Goal: Task Accomplishment & Management: Use online tool/utility

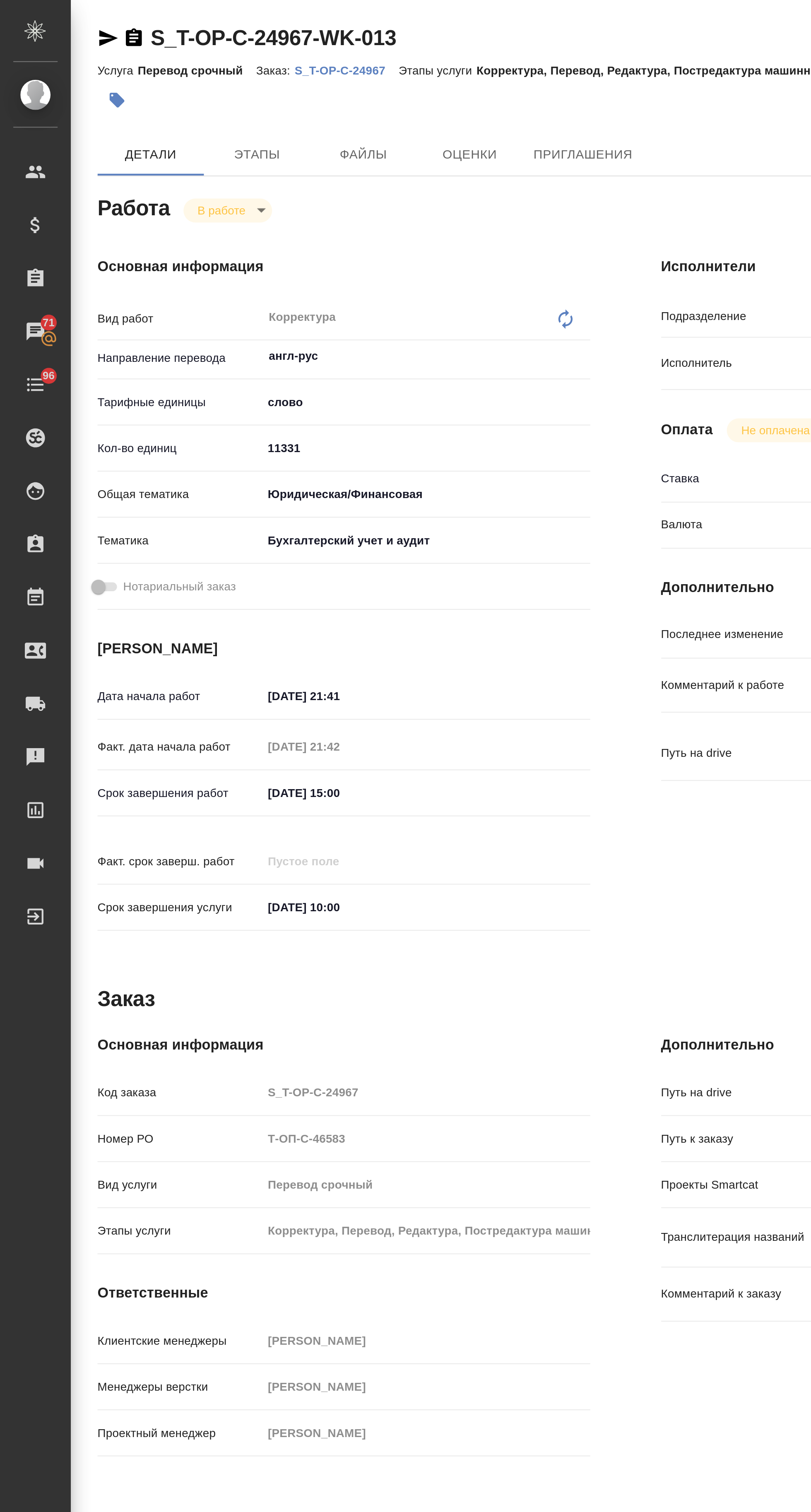
click at [165, 17] on link "S_T-OP-C-24967-WK-013" at bounding box center [127, 18] width 115 height 12
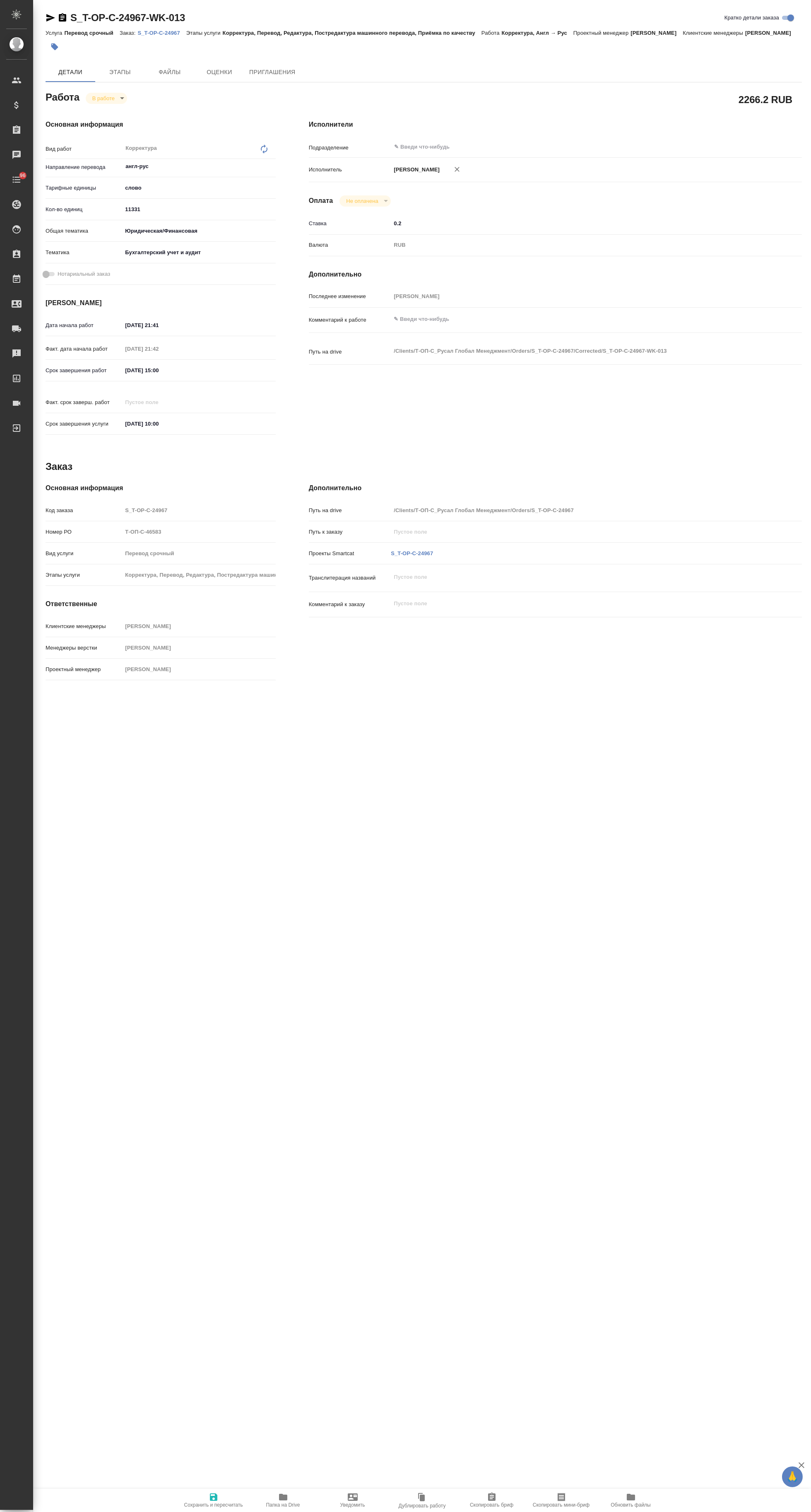
type textarea "x"
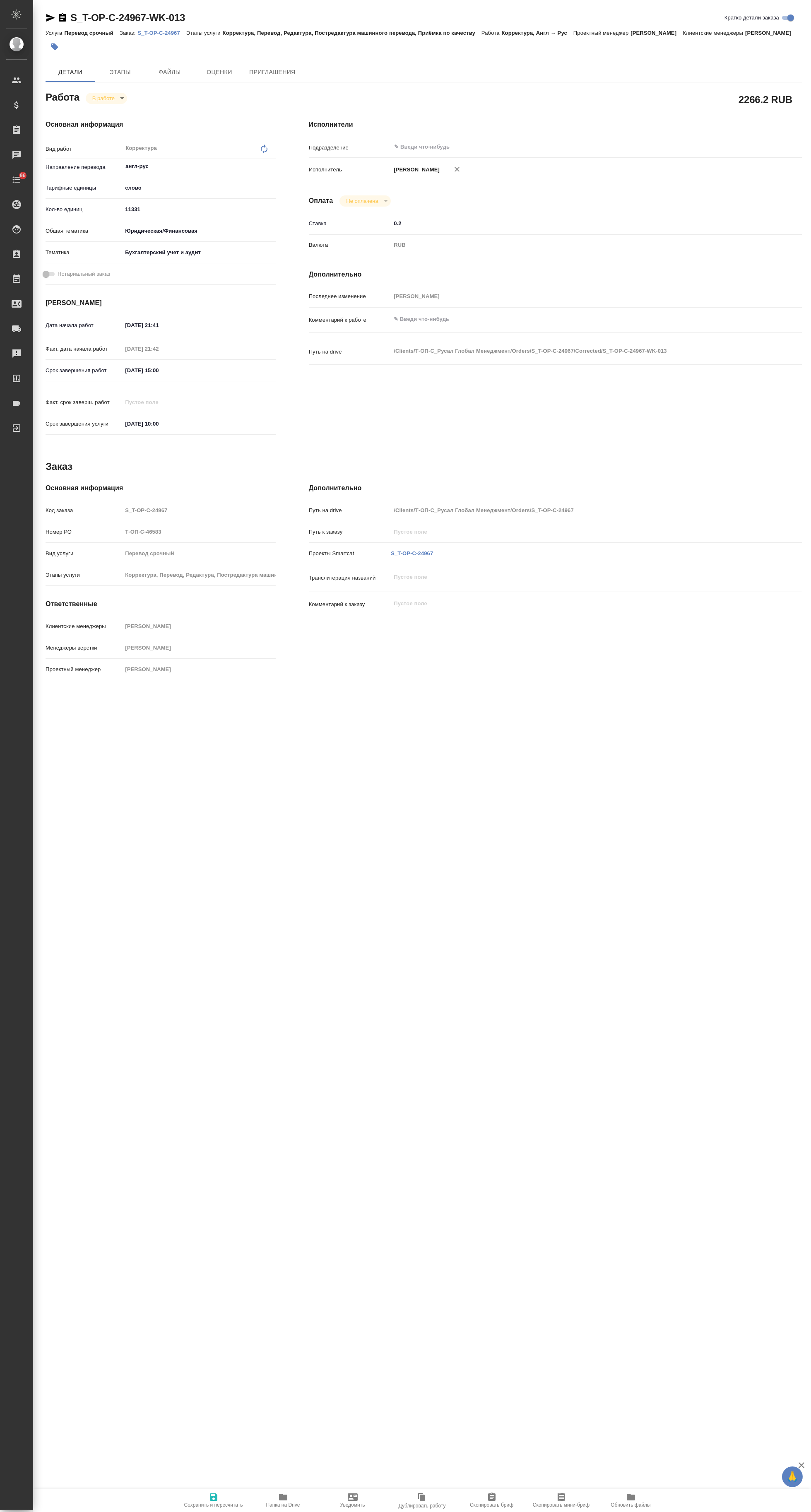
type textarea "x"
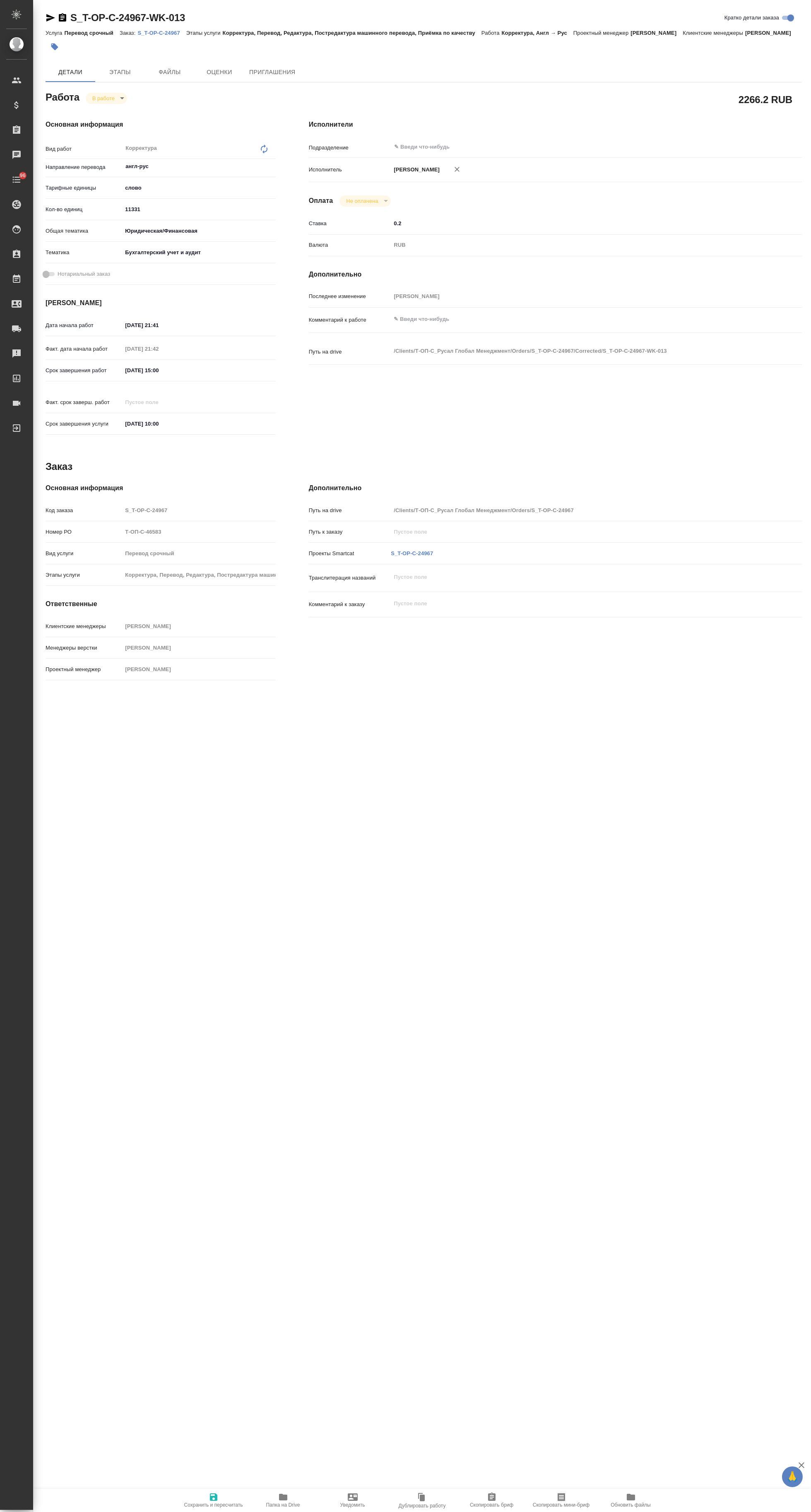
type textarea "x"
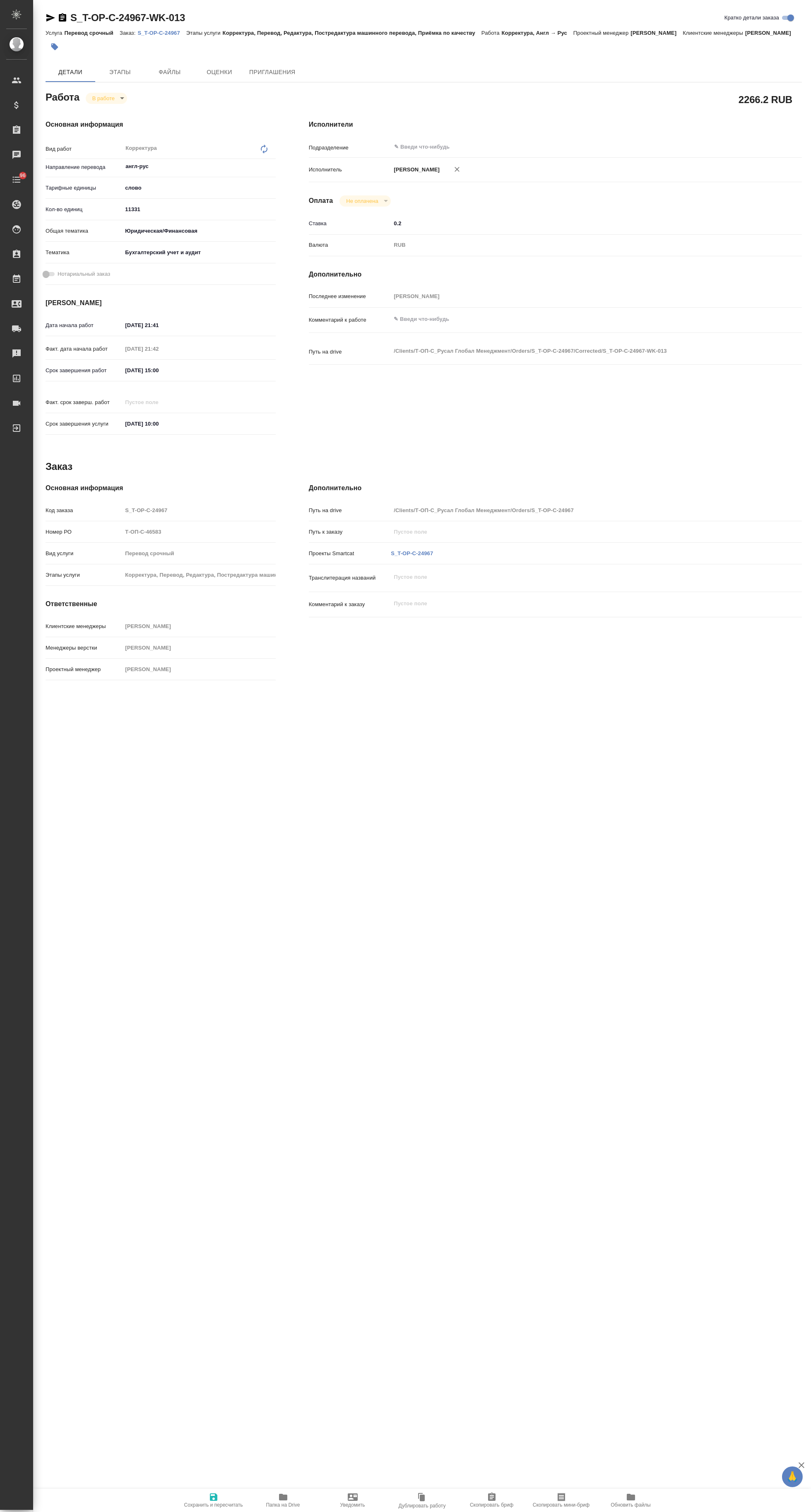
type textarea "x"
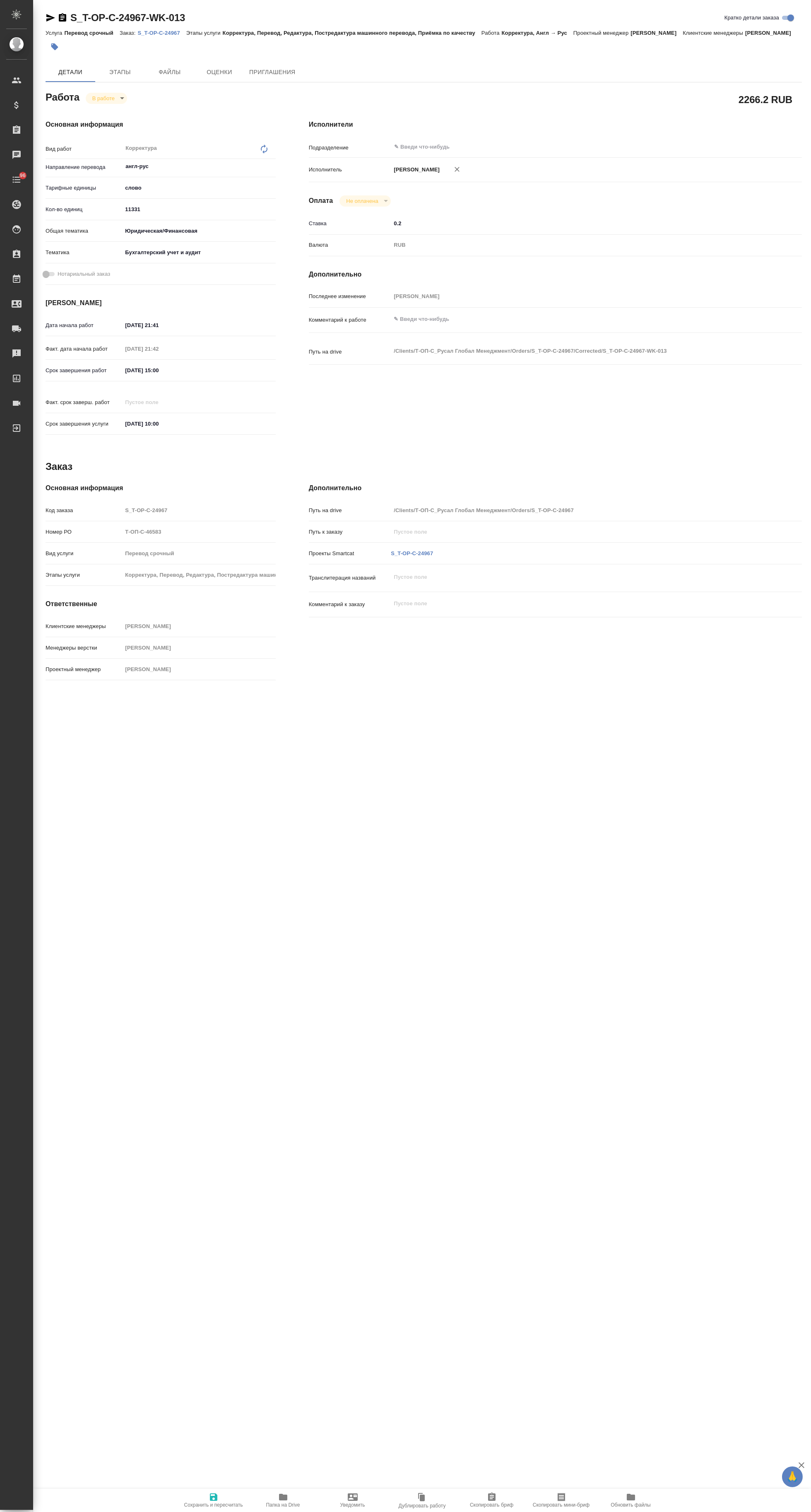
type textarea "x"
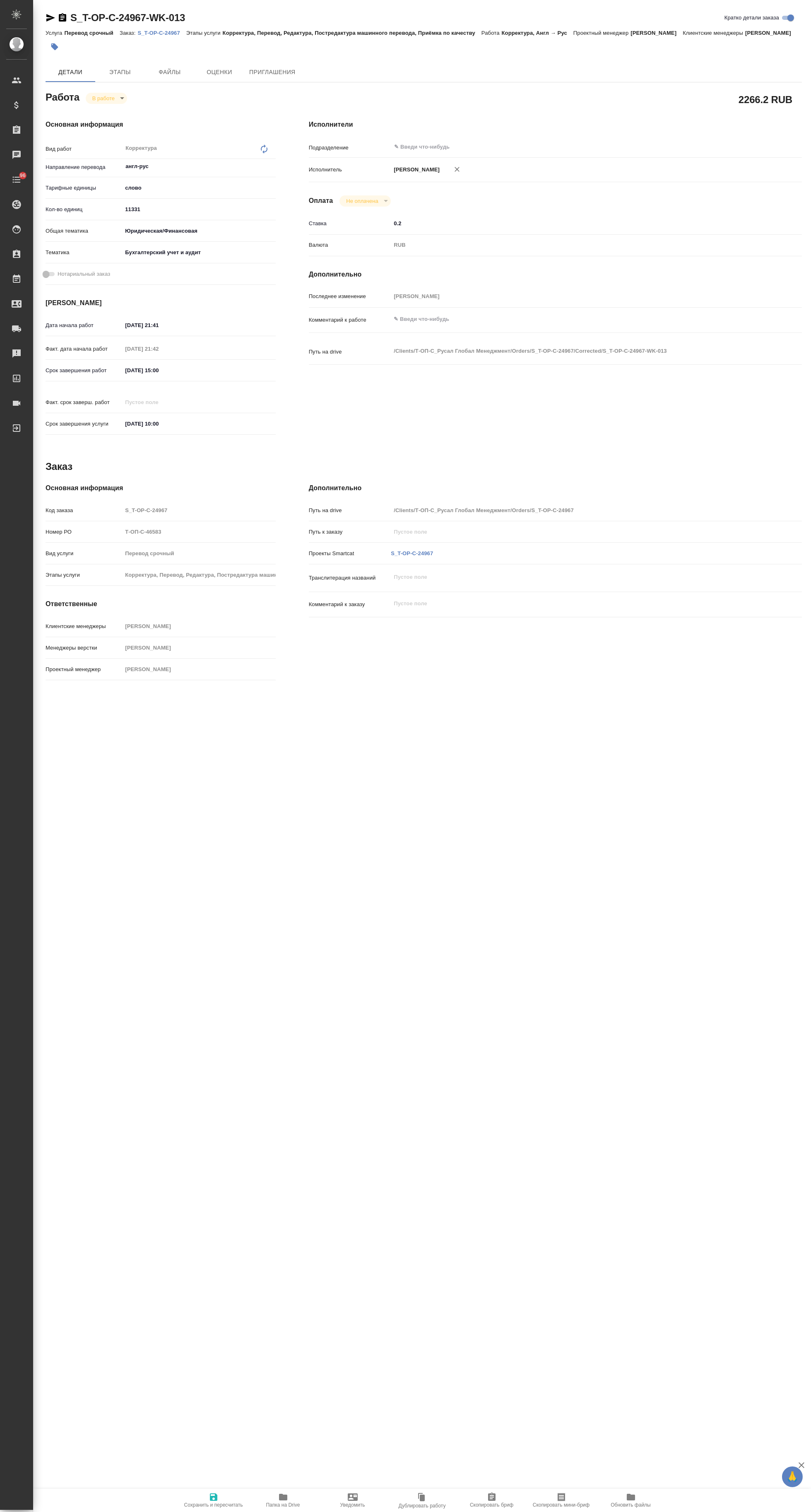
type textarea "x"
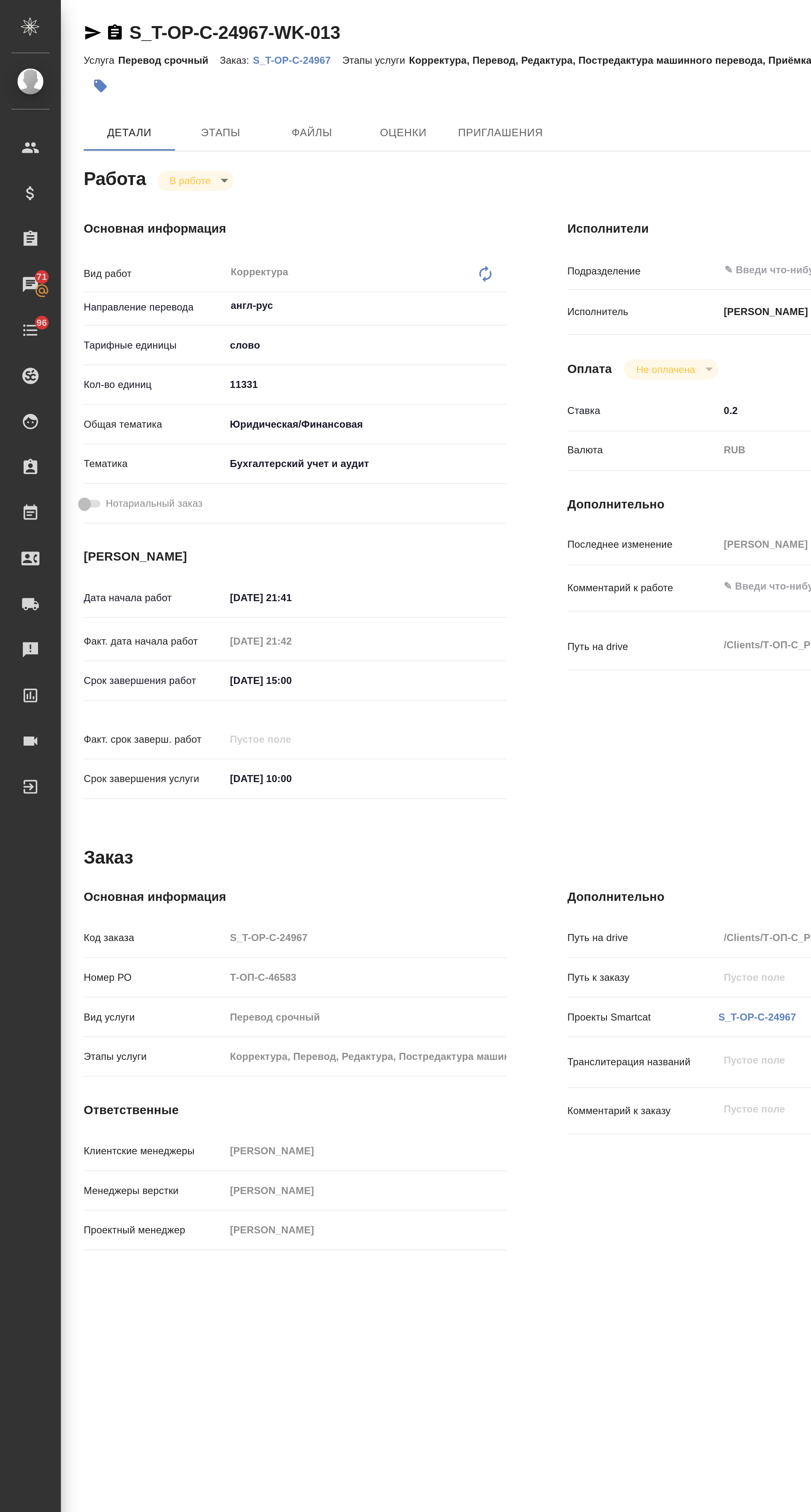
click at [168, 29] on link "S_T-OP-C-24967" at bounding box center [162, 32] width 49 height 7
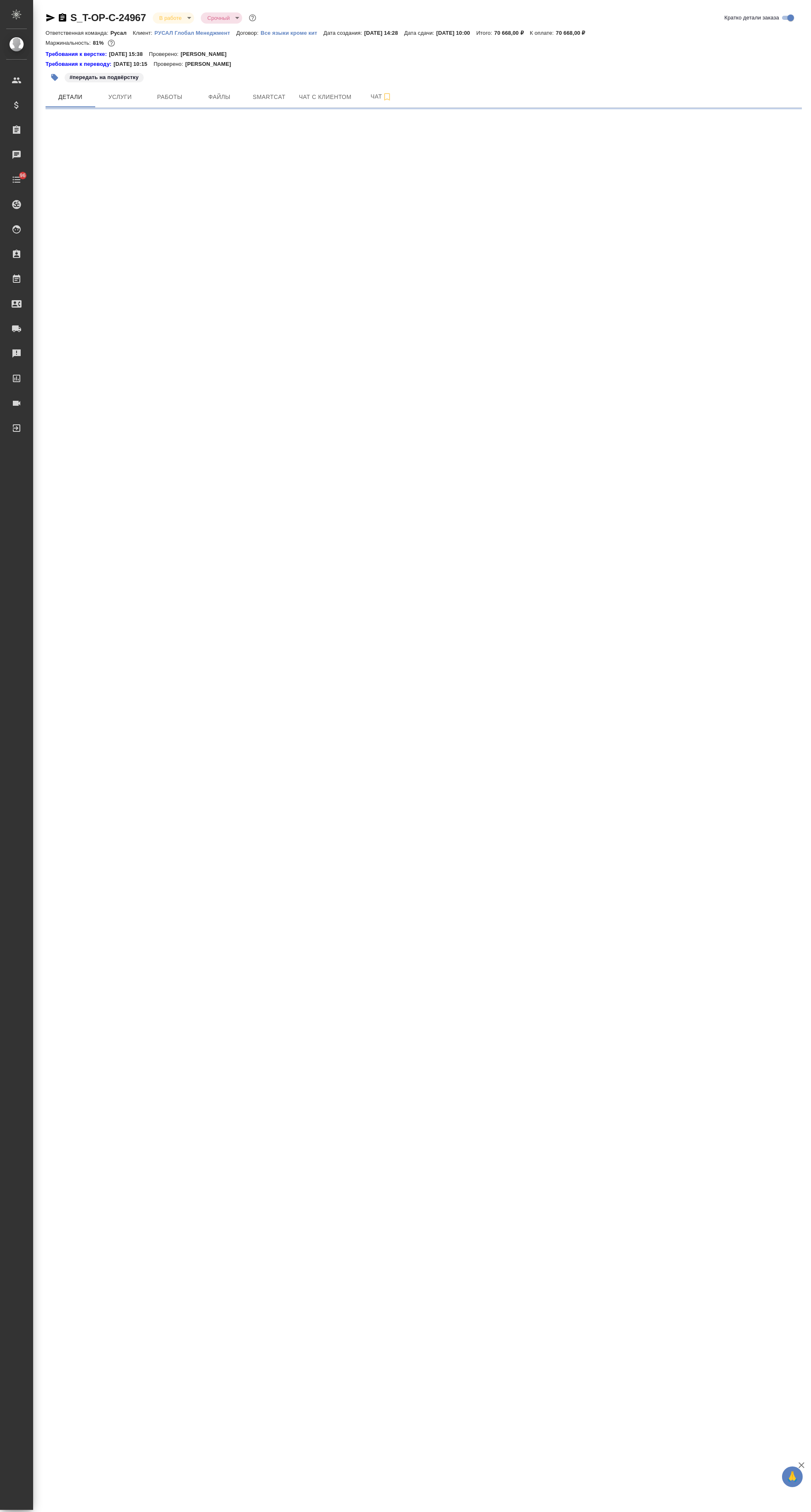
select select "RU"
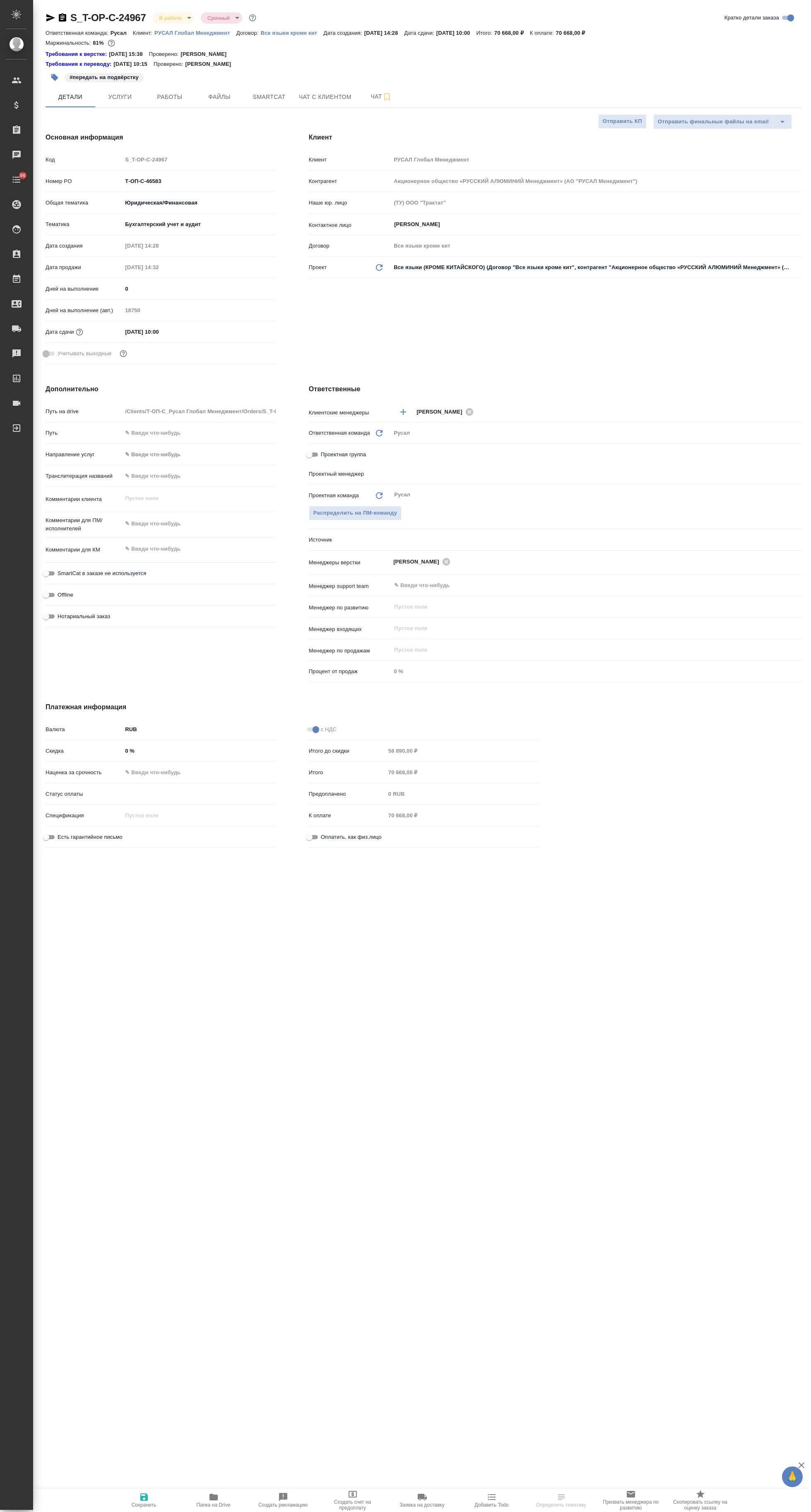
type textarea "x"
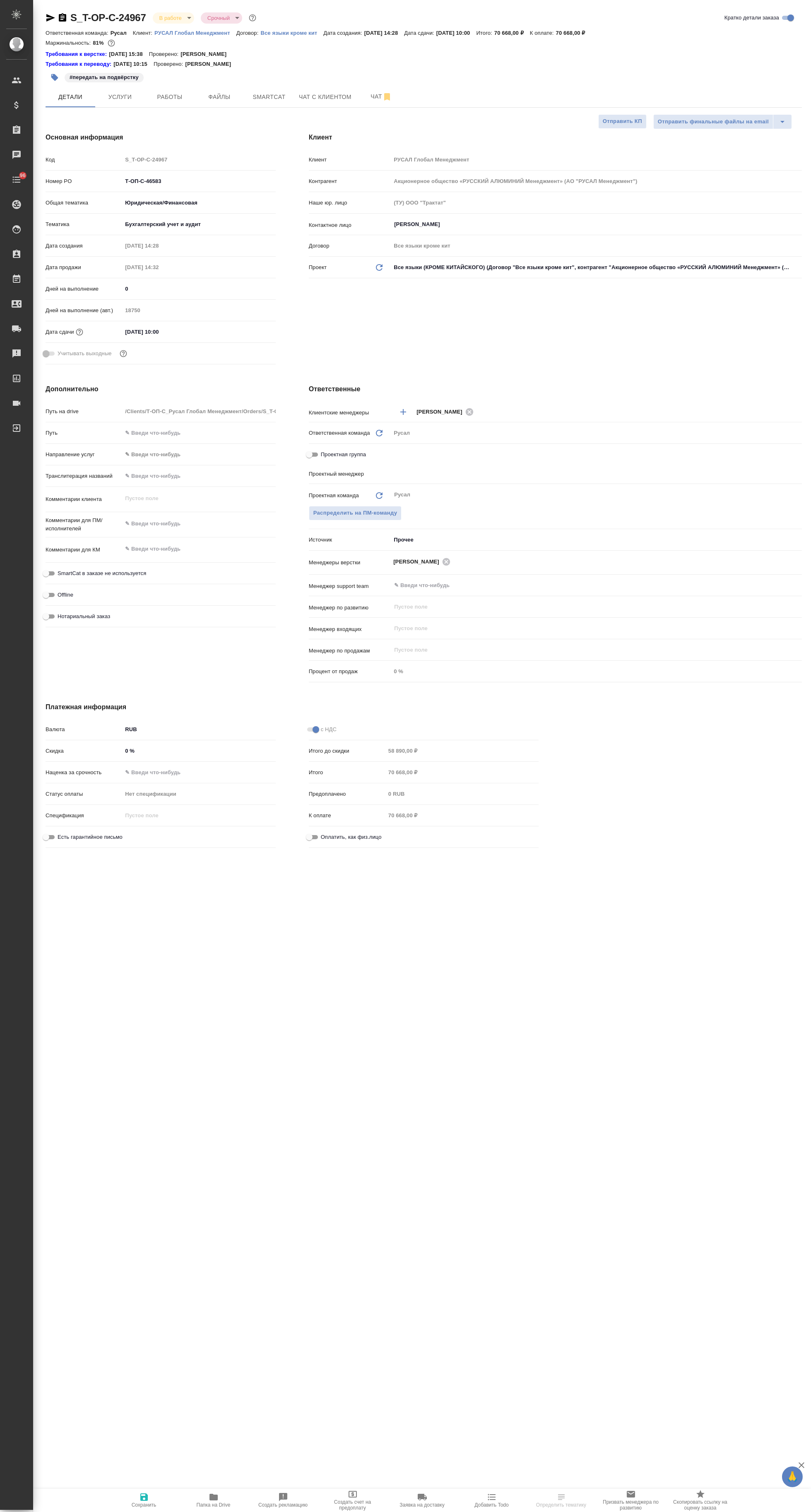
type textarea "x"
type input "[PERSON_NAME]"
click at [120, 96] on span "Услуги" at bounding box center [120, 97] width 40 height 11
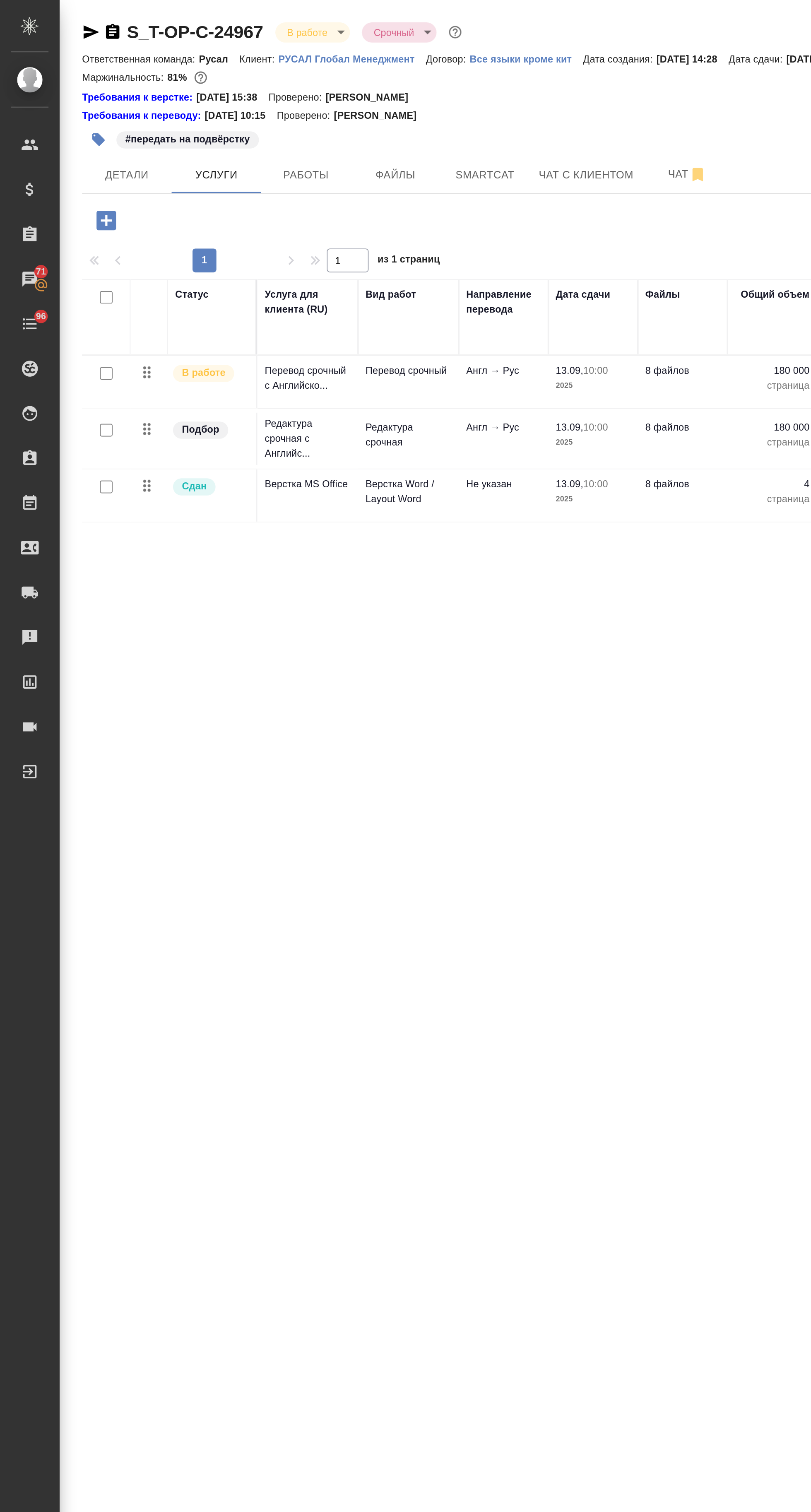
click at [70, 96] on span "Детали" at bounding box center [70, 97] width 40 height 11
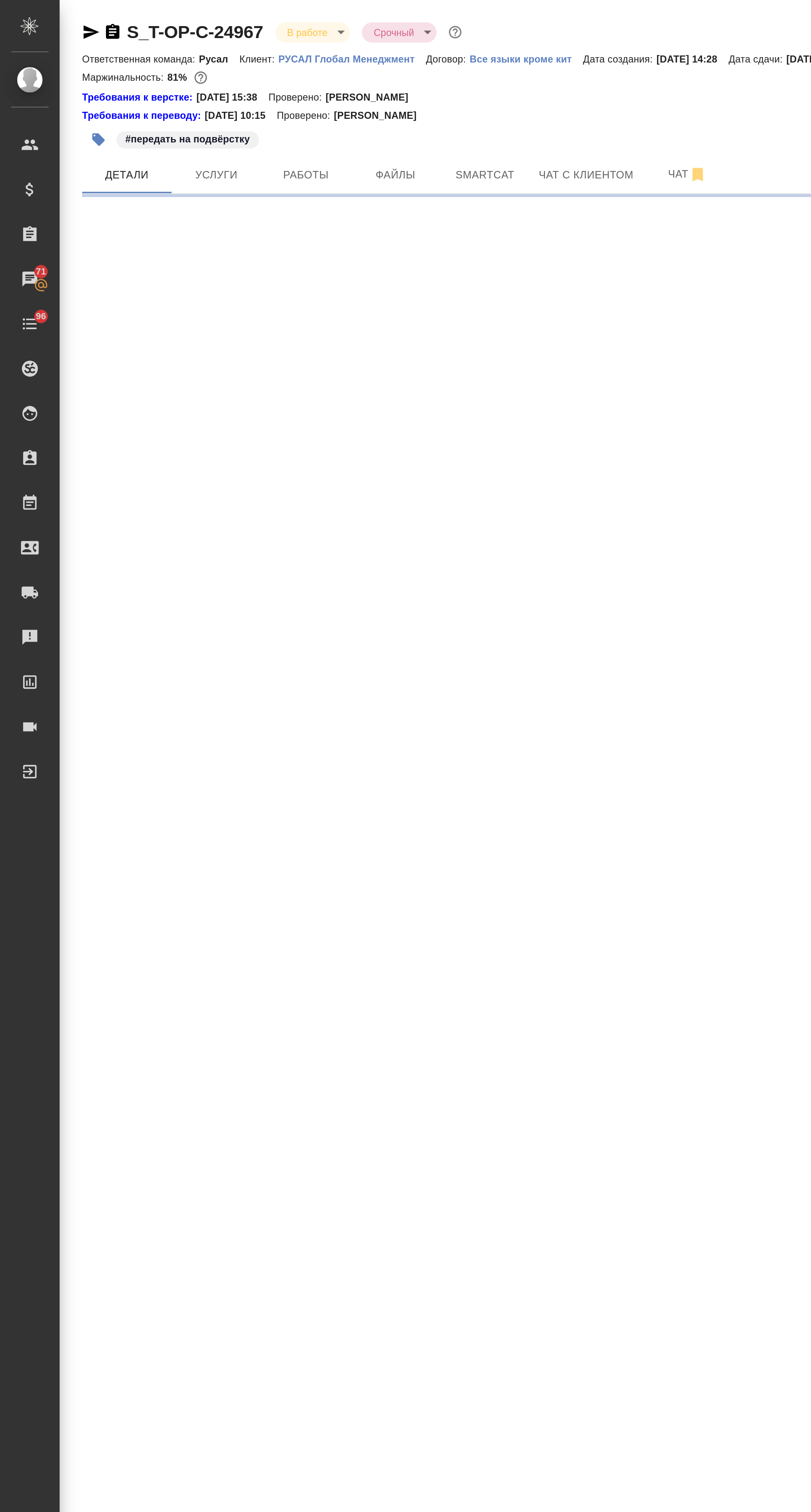
select select "RU"
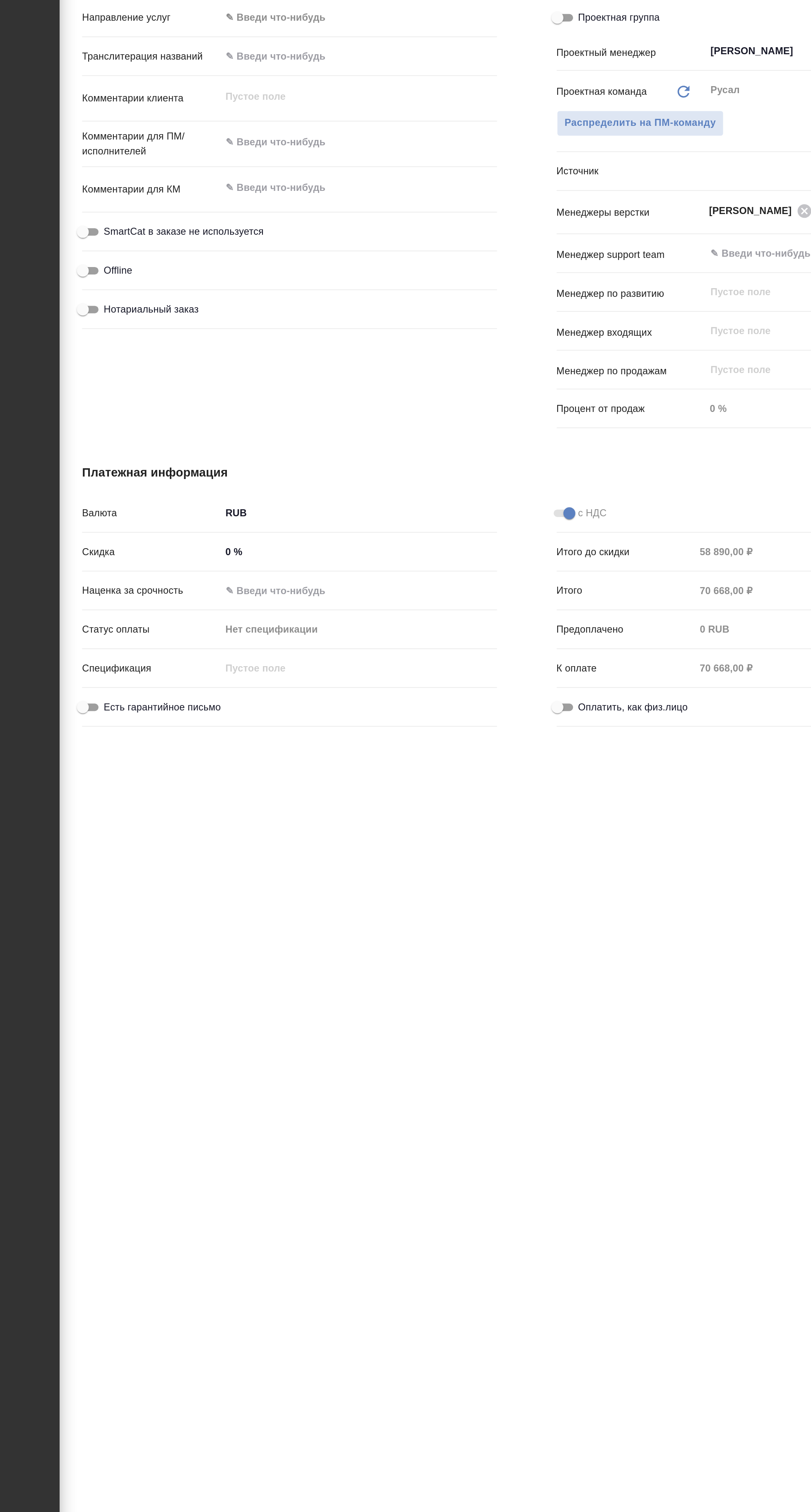
type textarea "x"
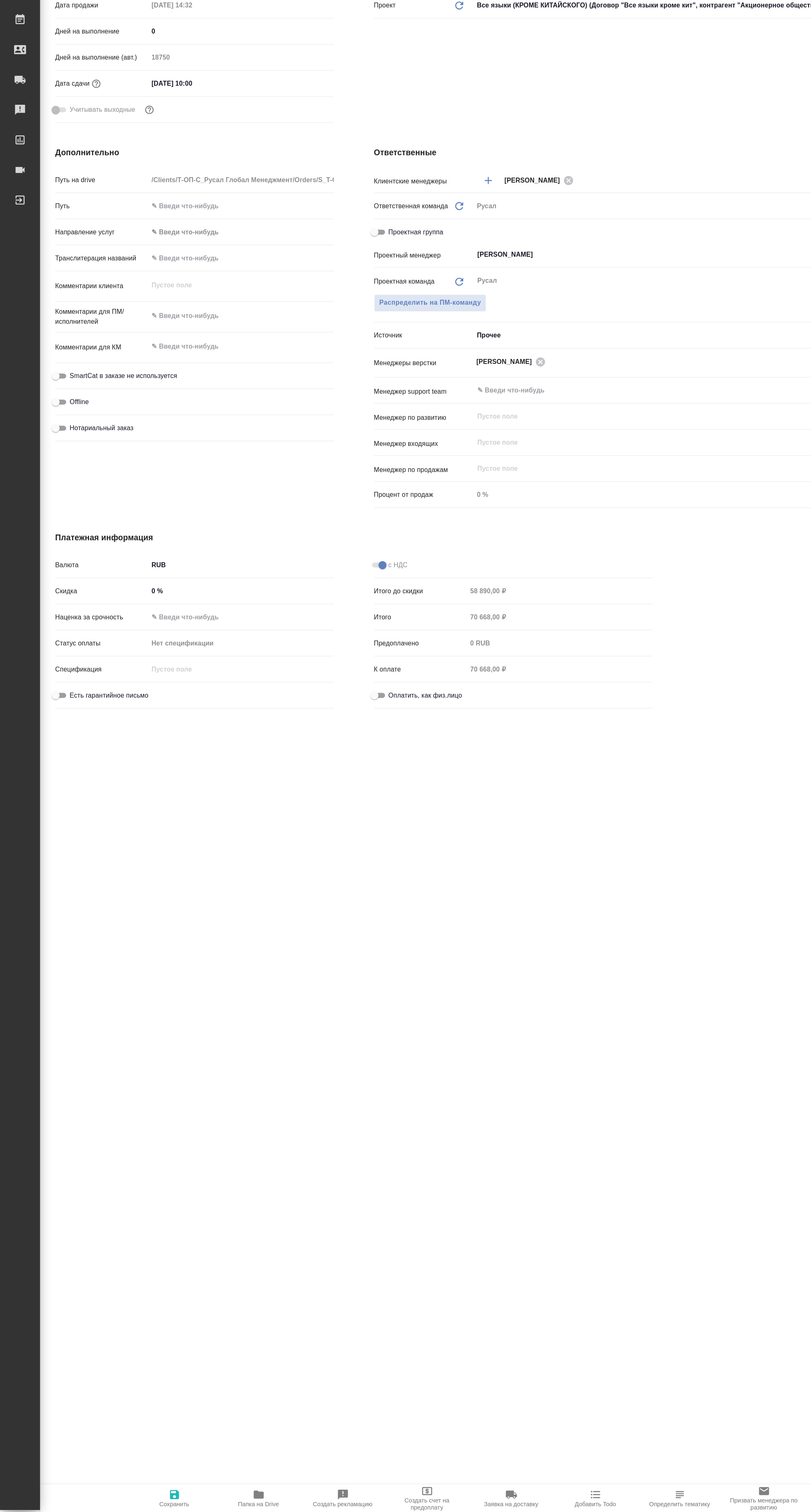
type textarea "x"
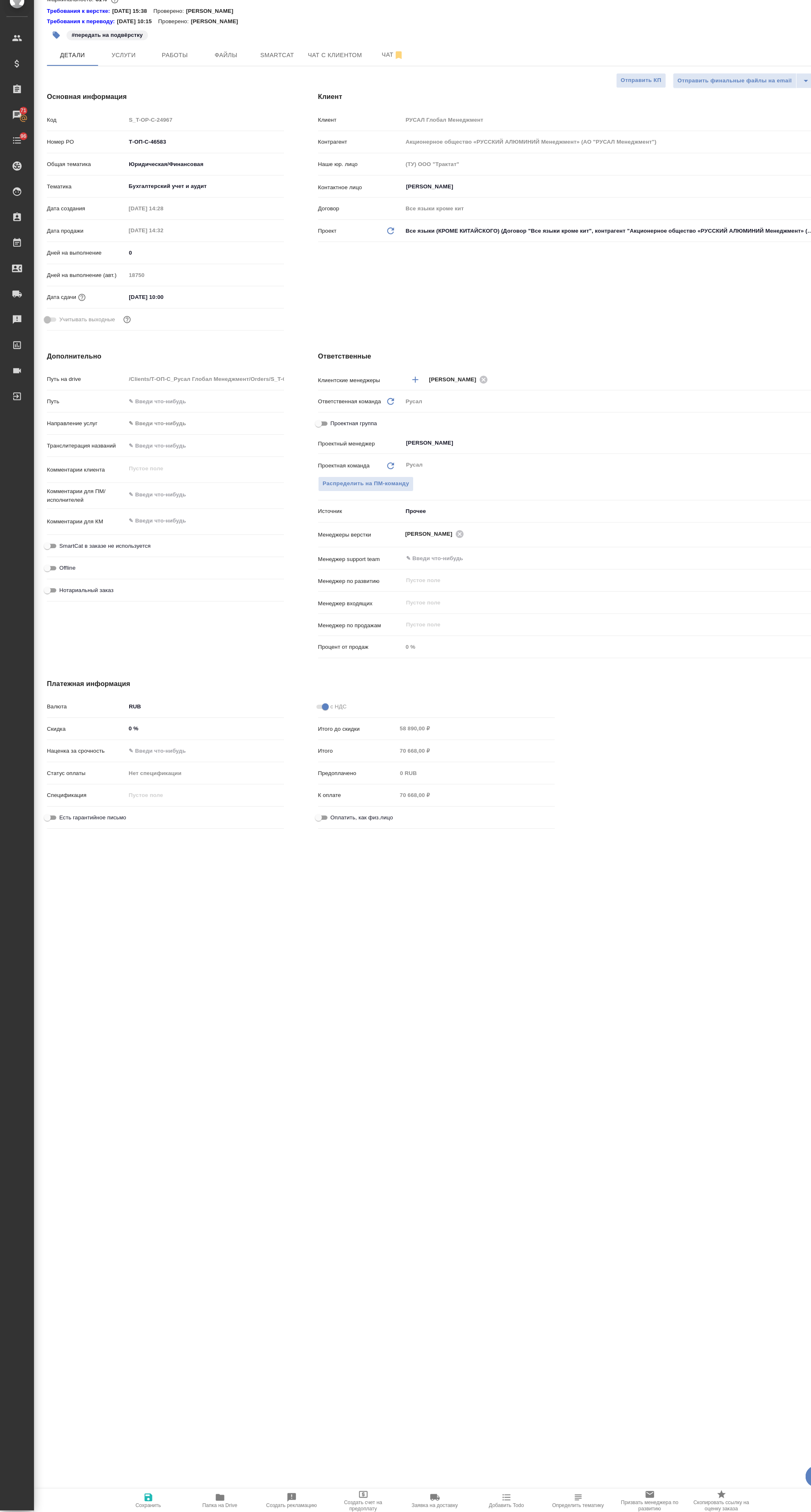
type textarea "x"
click at [213, 1508] on span "Папка на Drive" at bounding box center [213, 1505] width 34 height 6
type textarea "x"
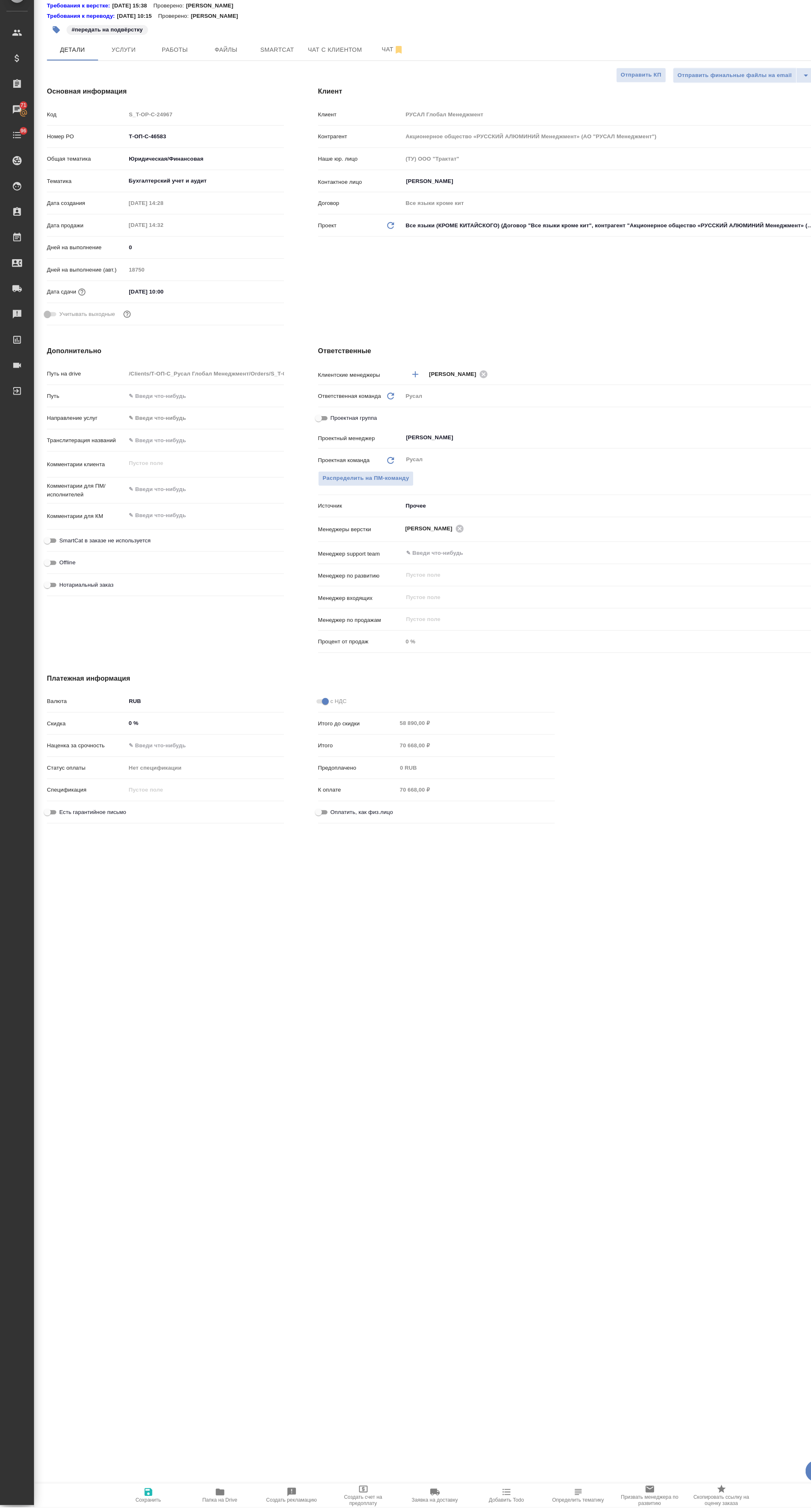
type textarea "x"
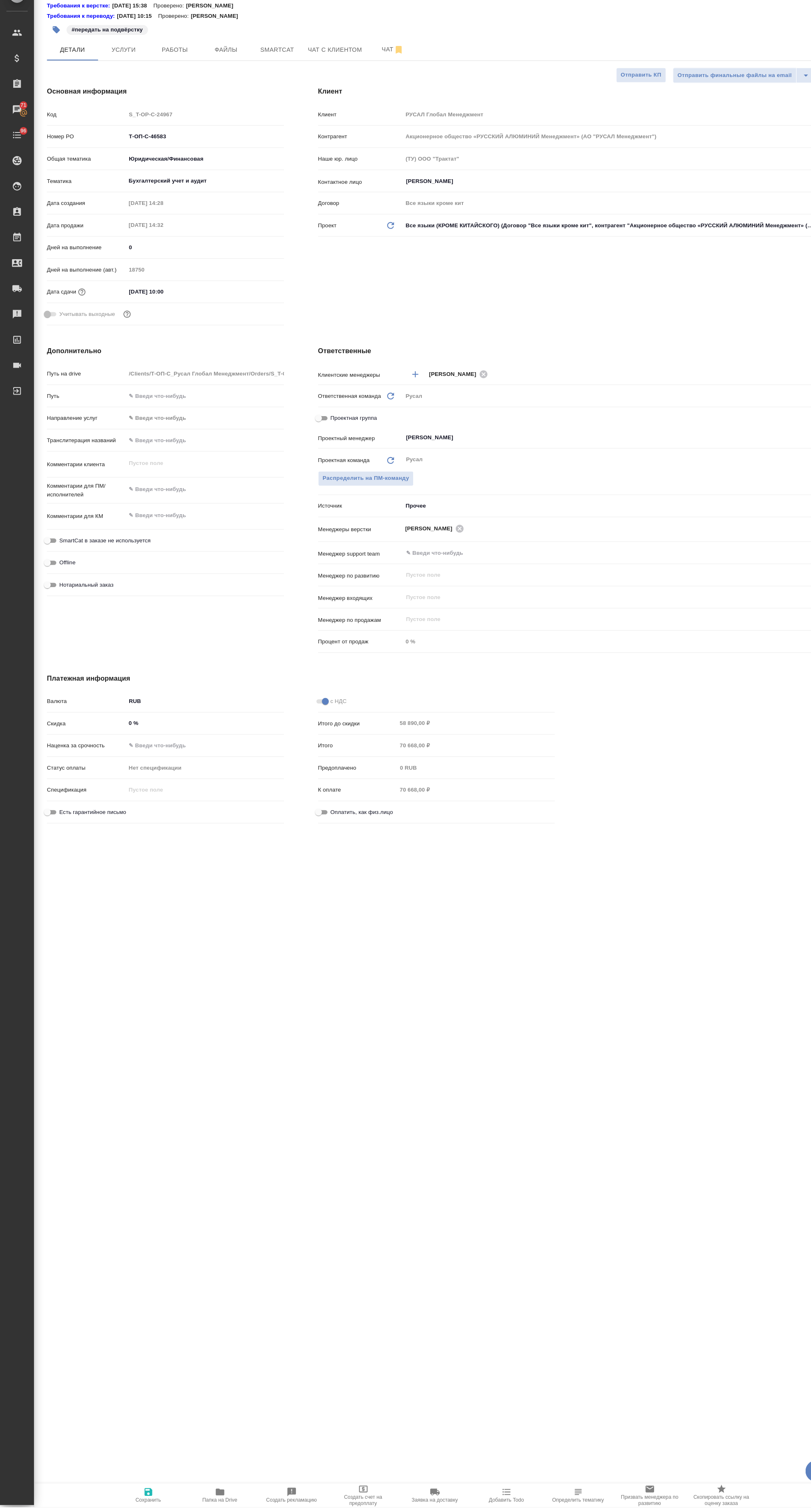
type textarea "x"
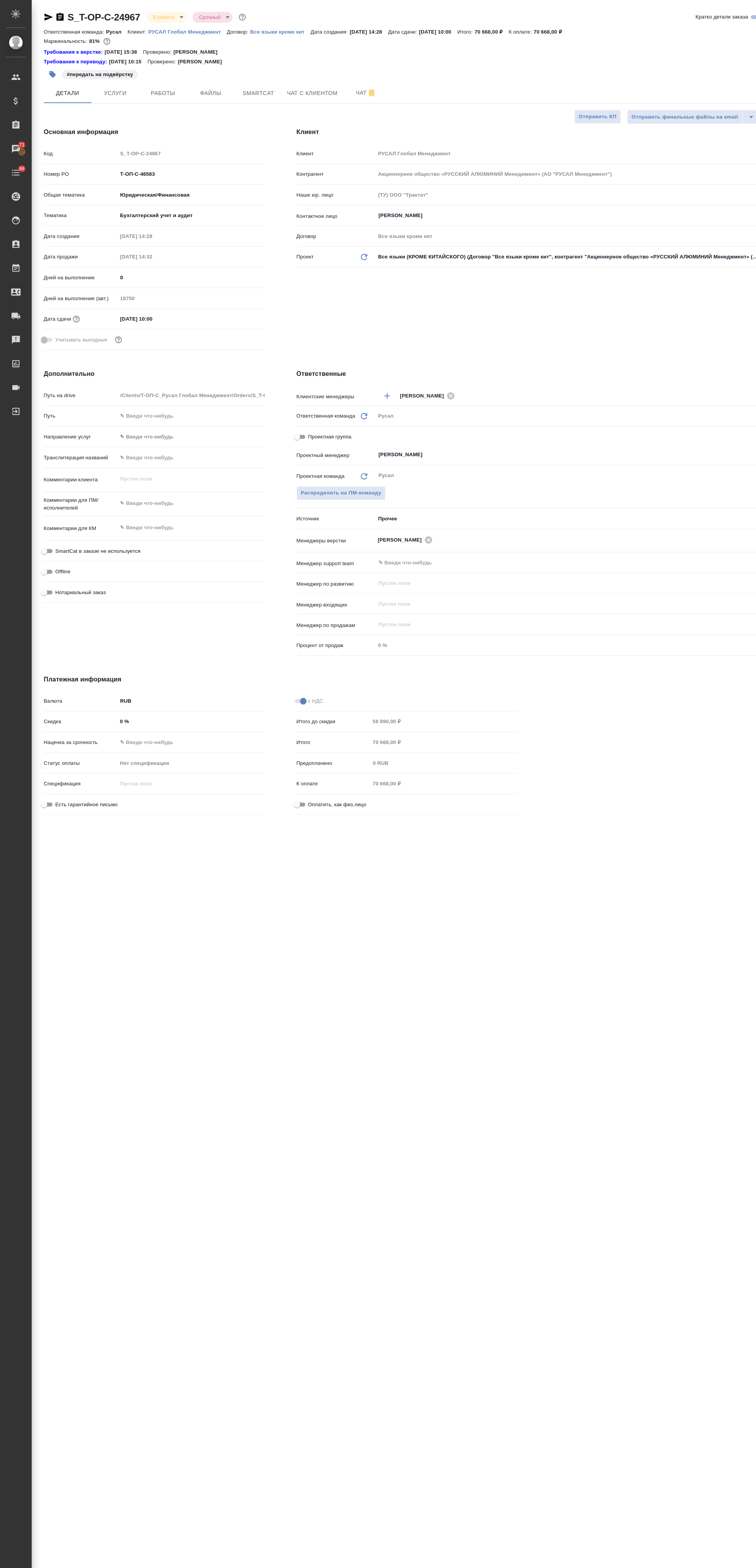
type textarea "x"
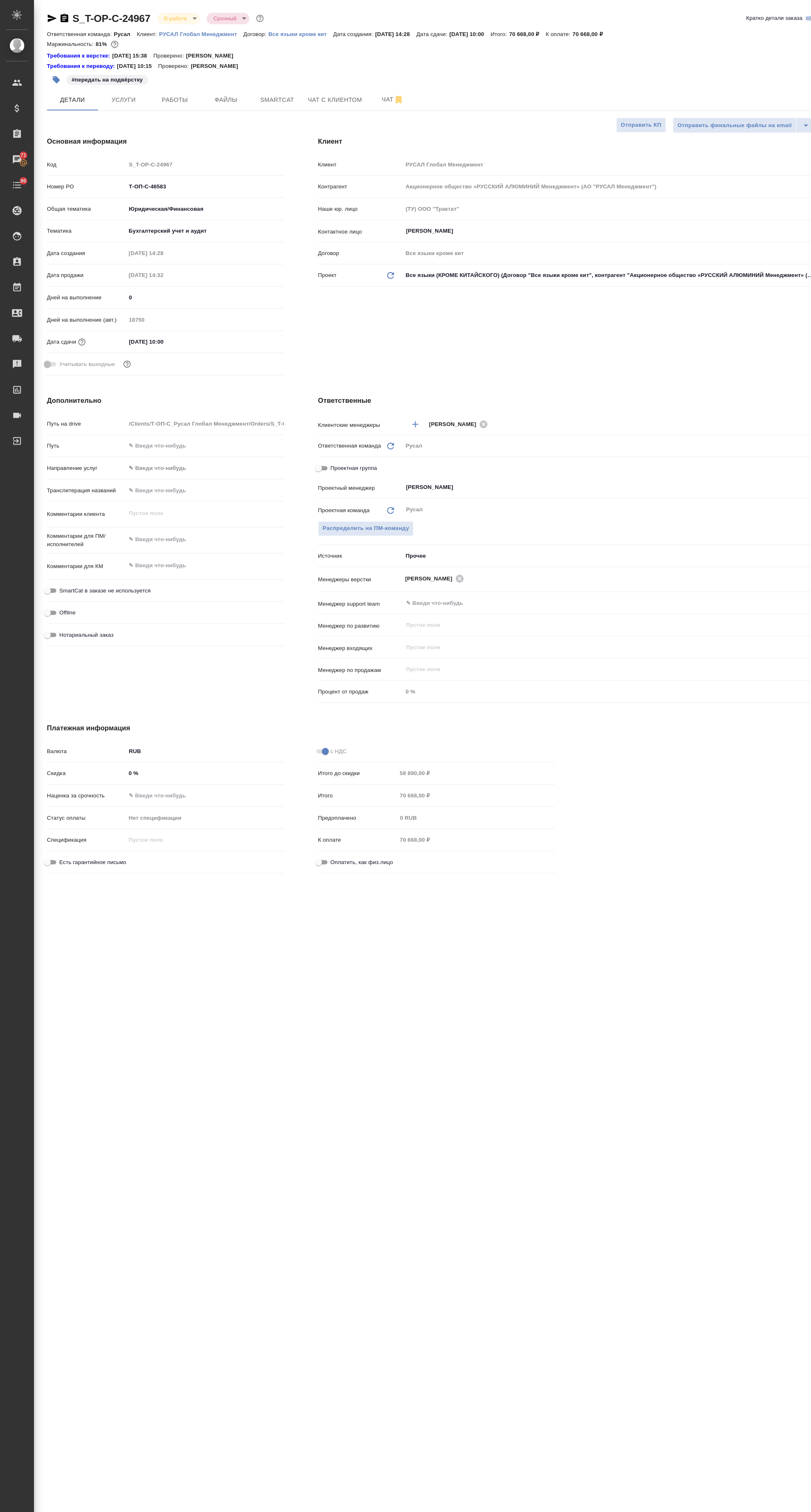
type textarea "x"
click at [62, 17] on icon "button" at bounding box center [63, 18] width 10 height 10
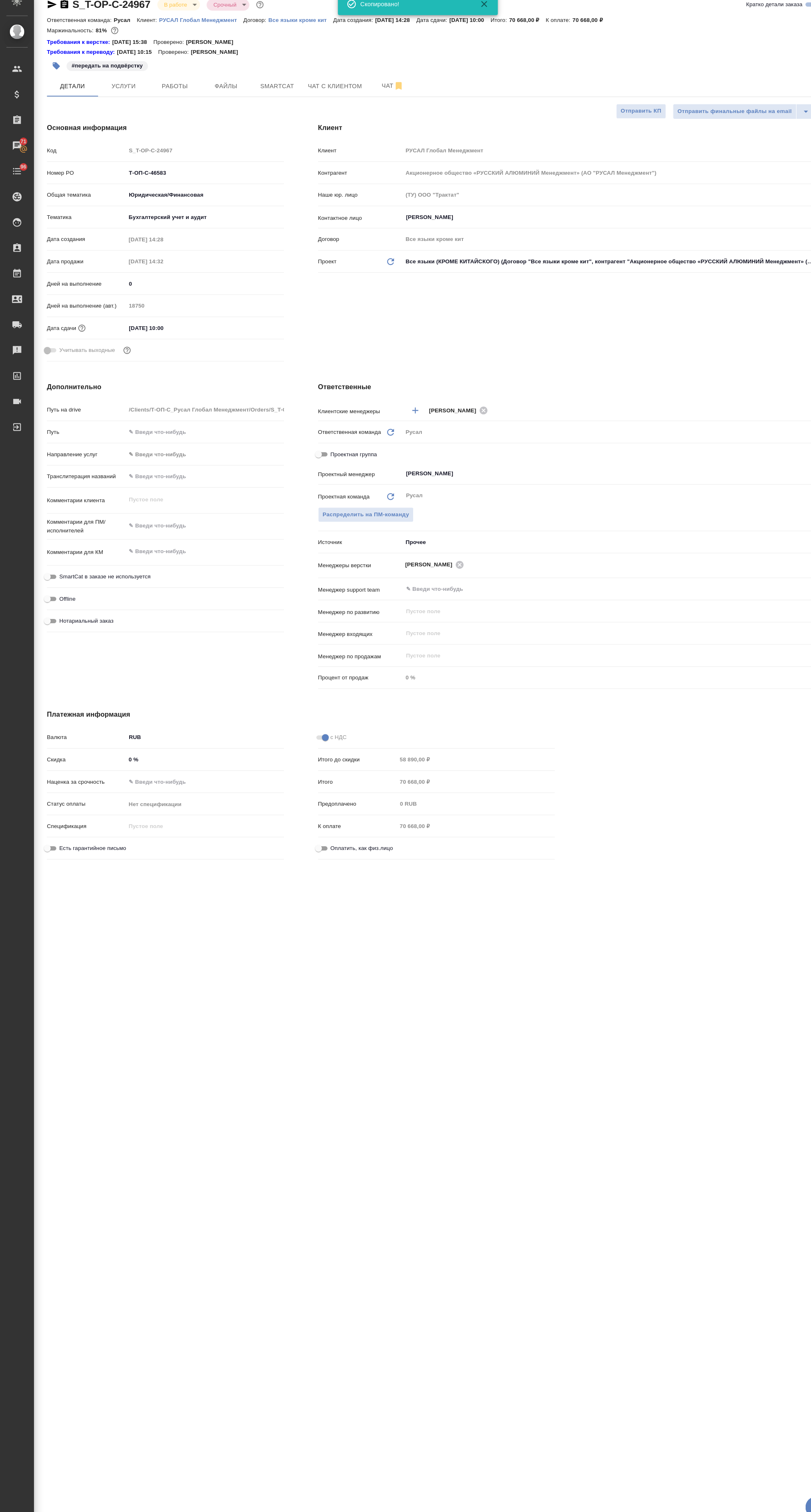
type textarea "x"
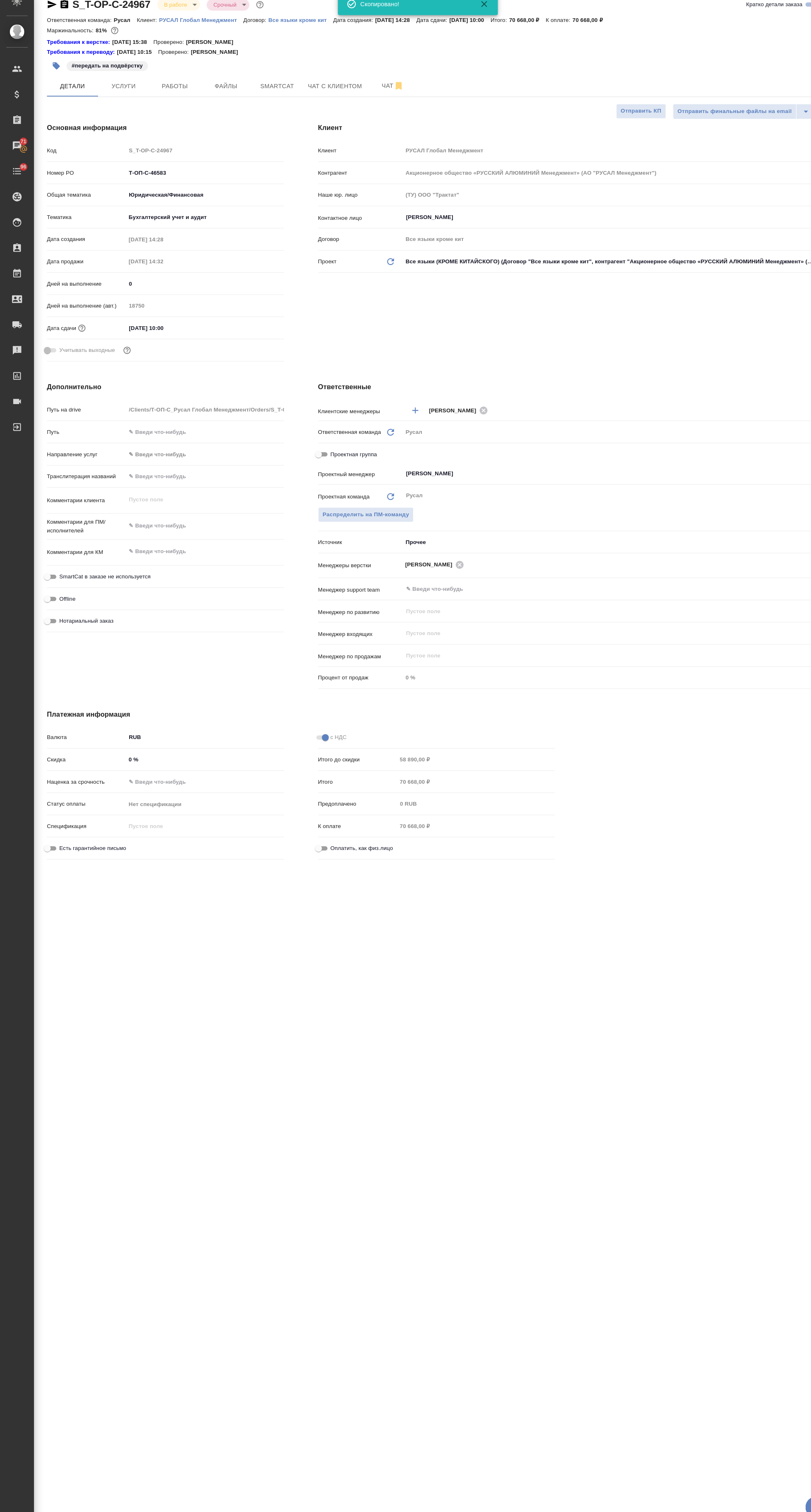
type textarea "x"
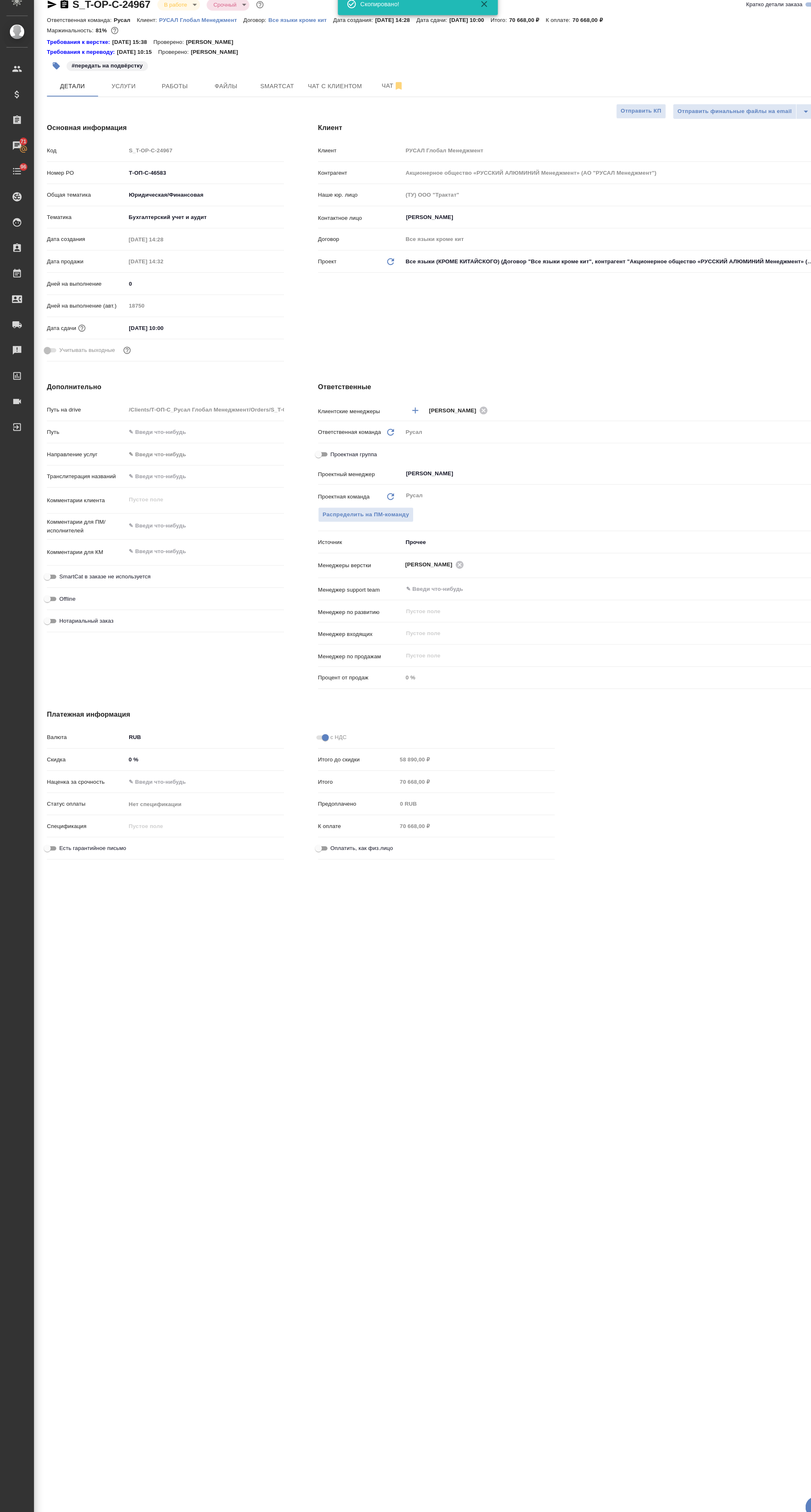
type textarea "x"
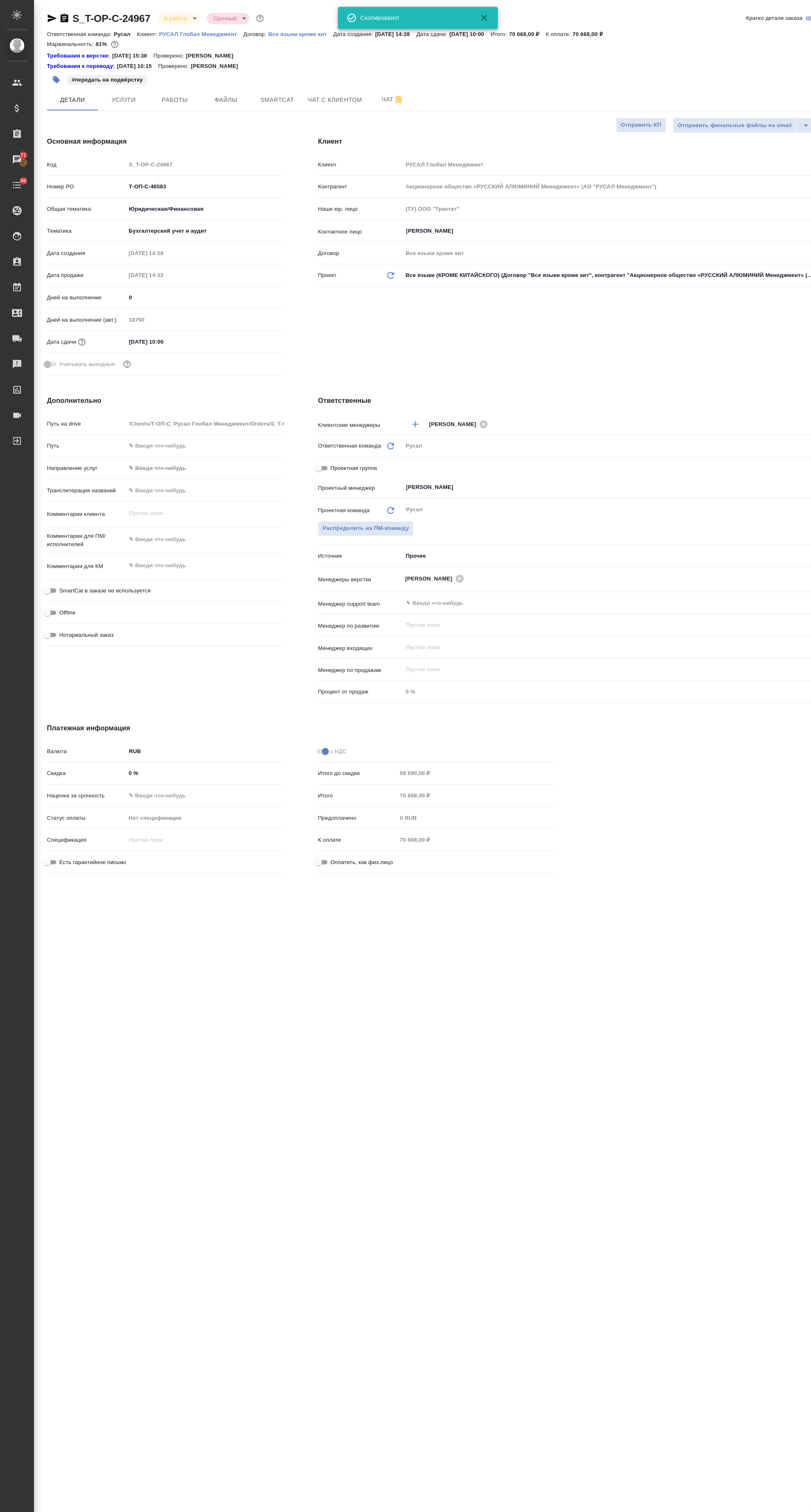
type textarea "x"
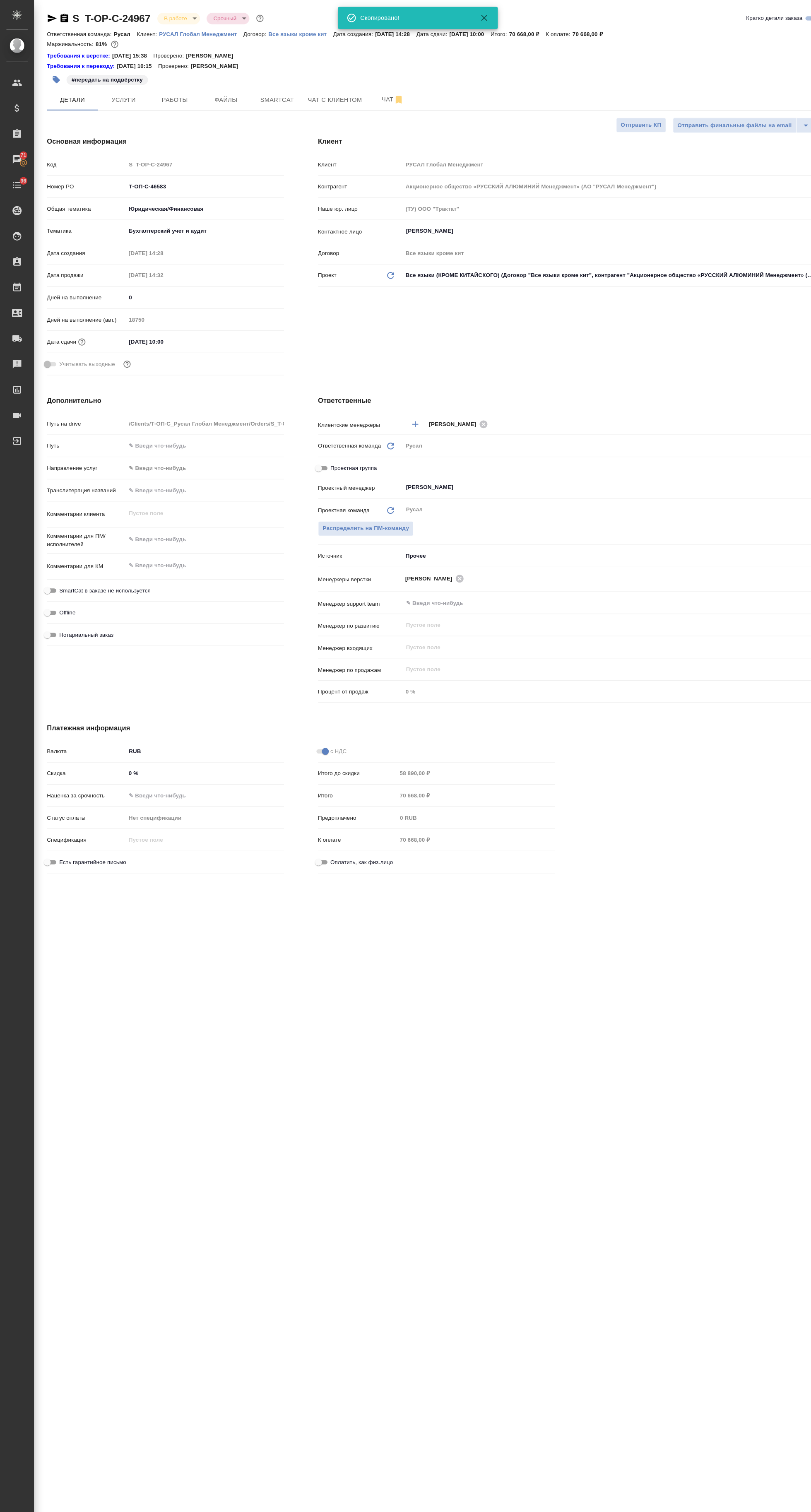
type textarea "x"
click at [62, 17] on icon "button" at bounding box center [63, 18] width 10 height 10
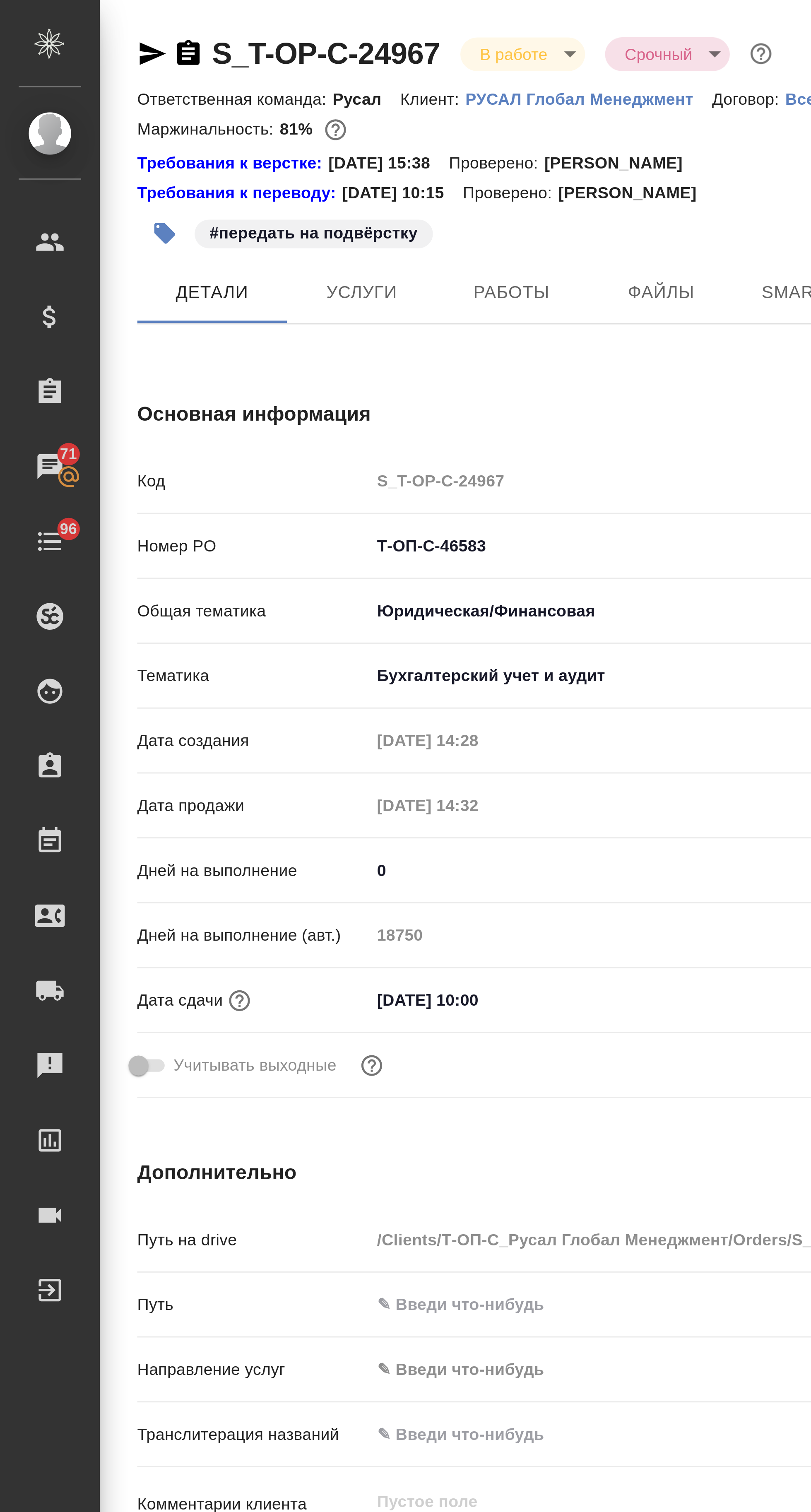
click at [50, 17] on icon "button" at bounding box center [50, 18] width 10 height 10
type textarea "x"
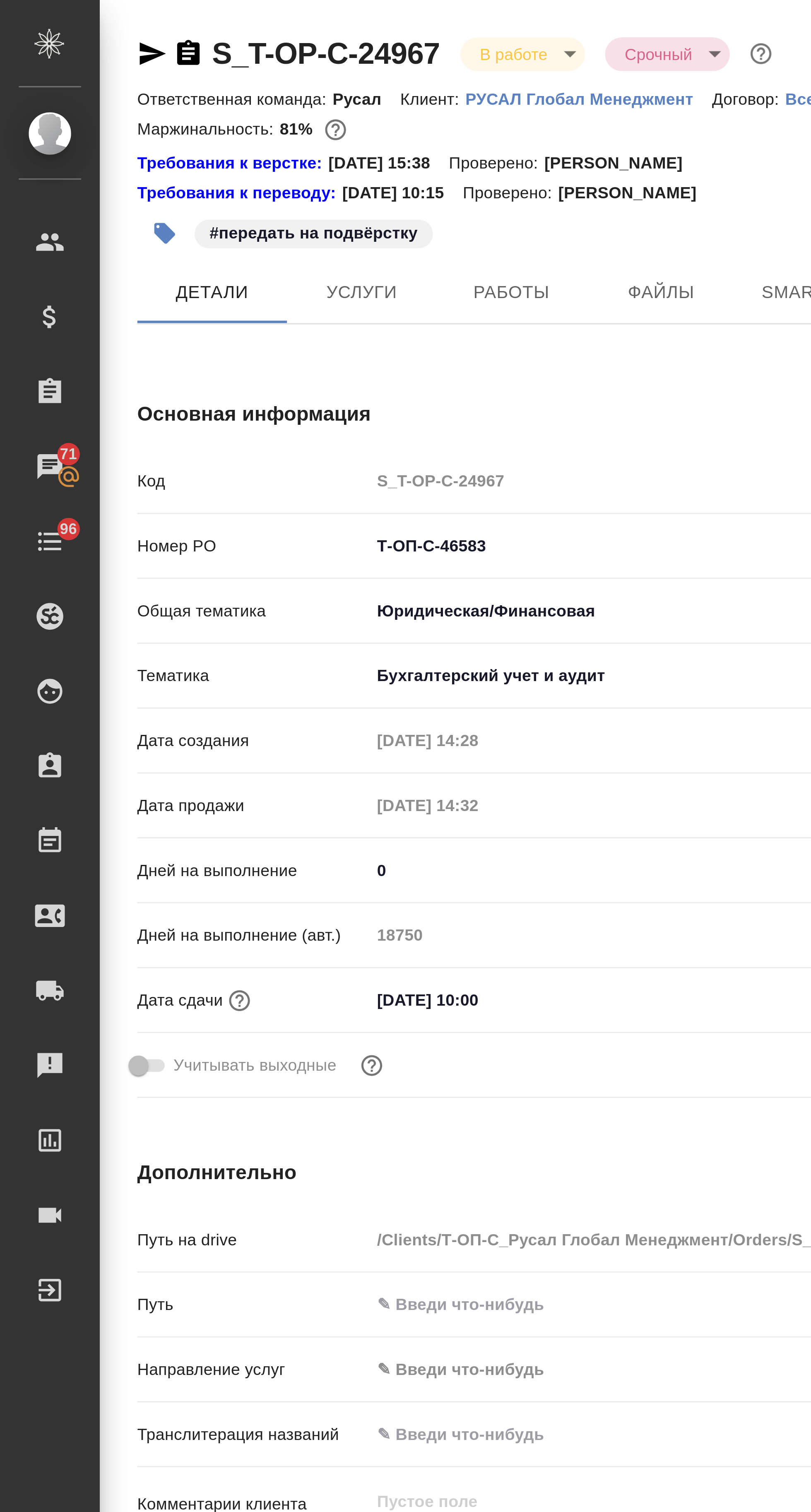
type textarea "x"
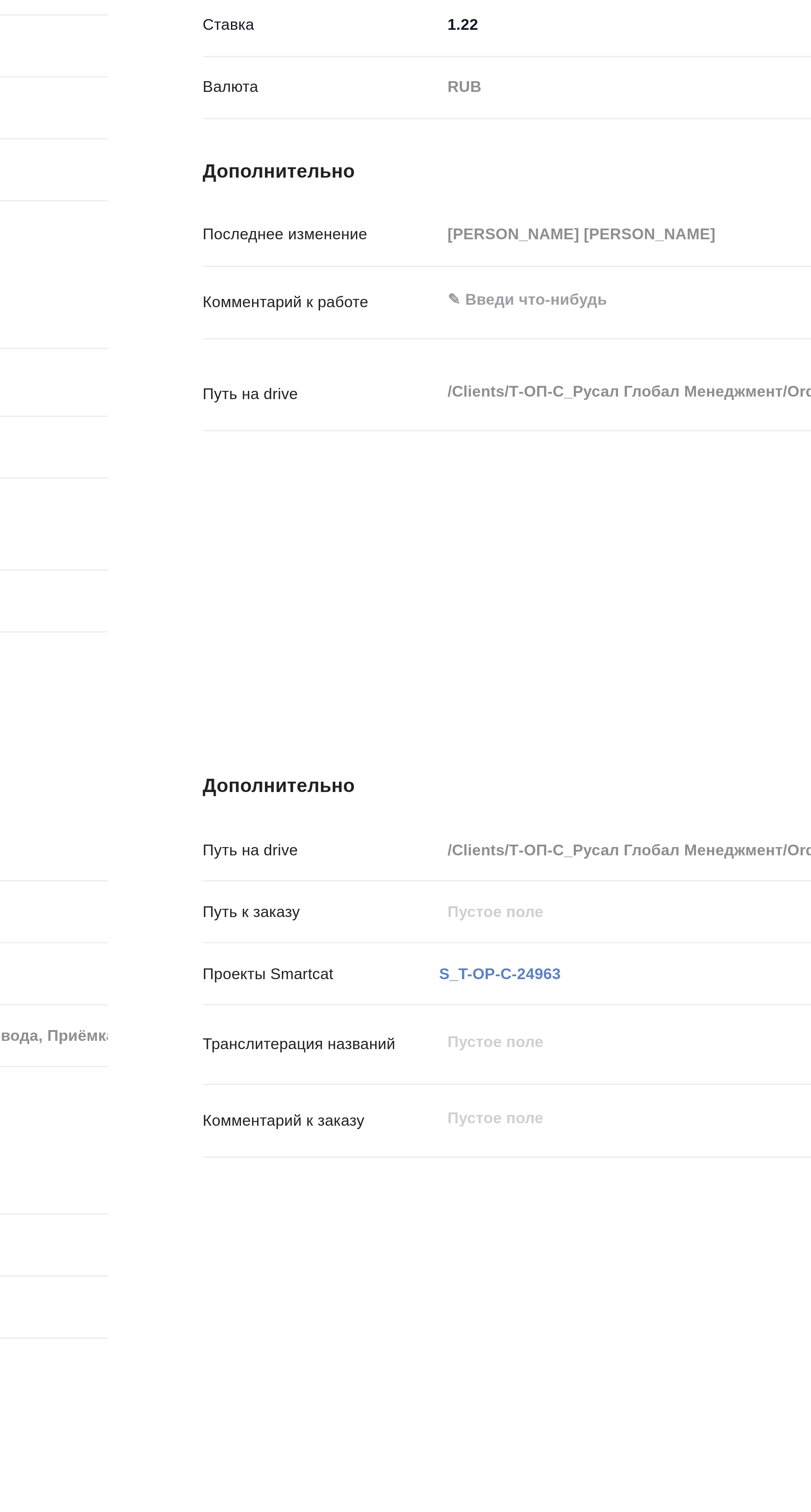
type textarea "x"
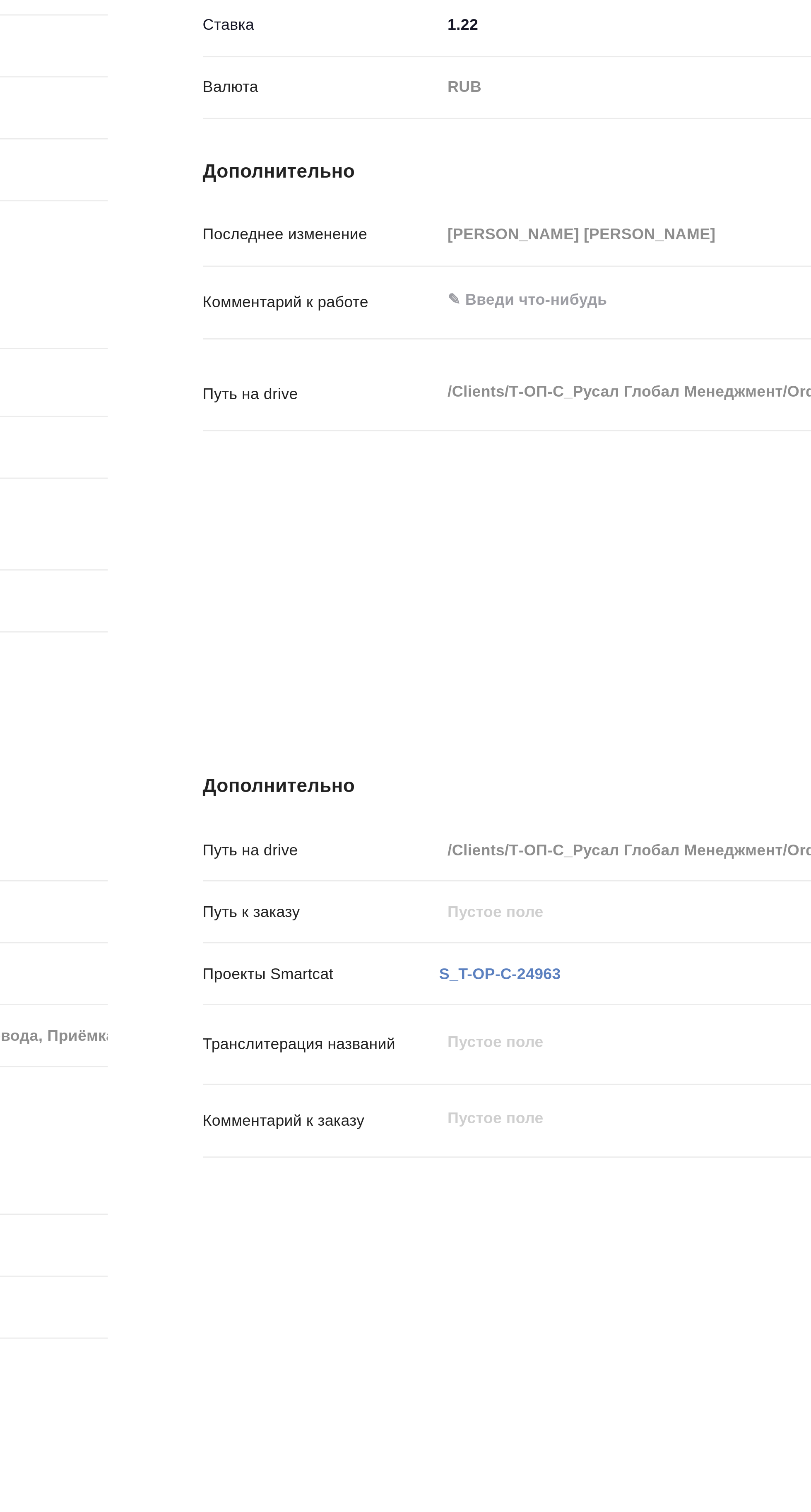
type textarea "x"
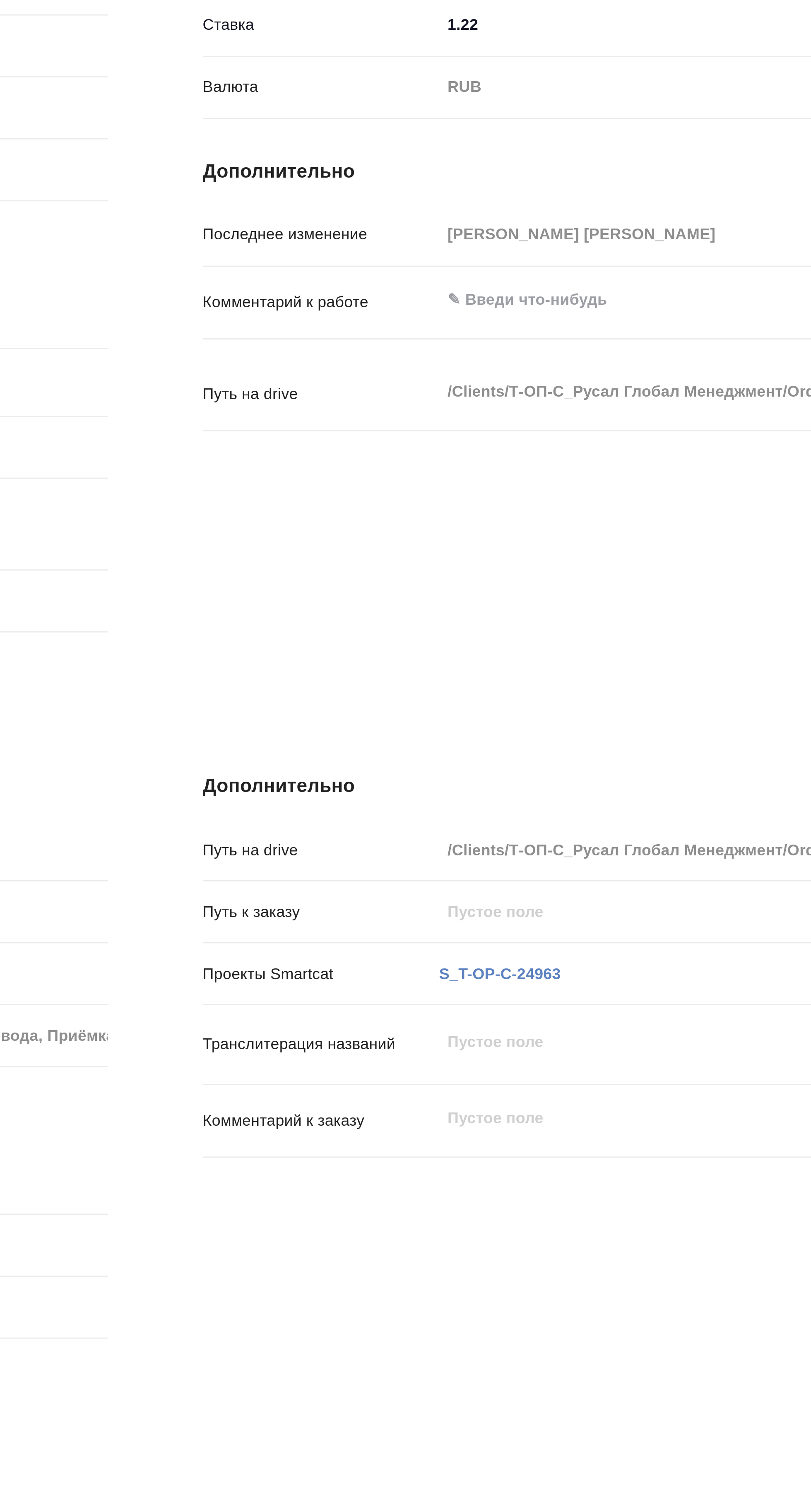
type textarea "x"
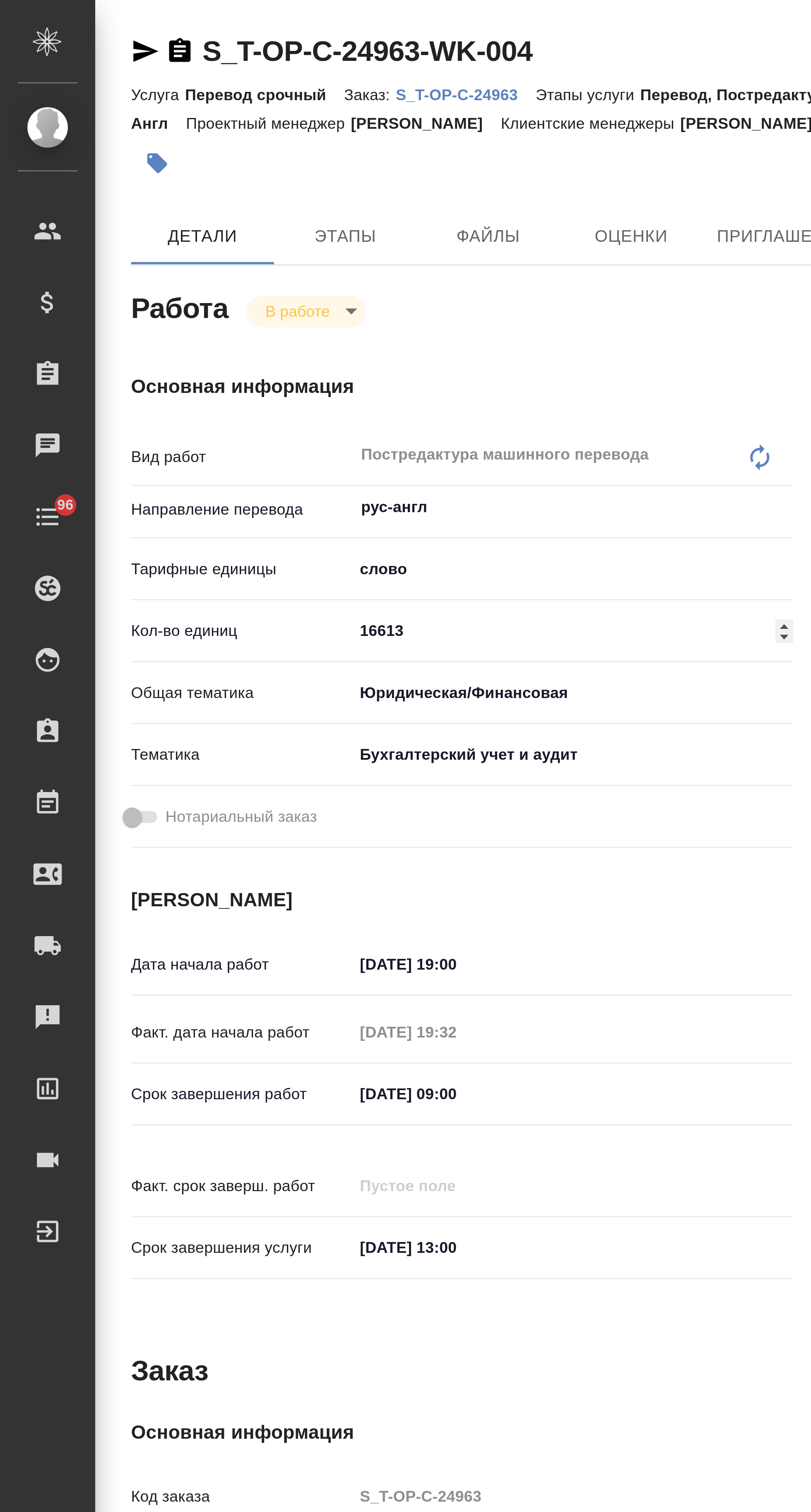
type textarea "x"
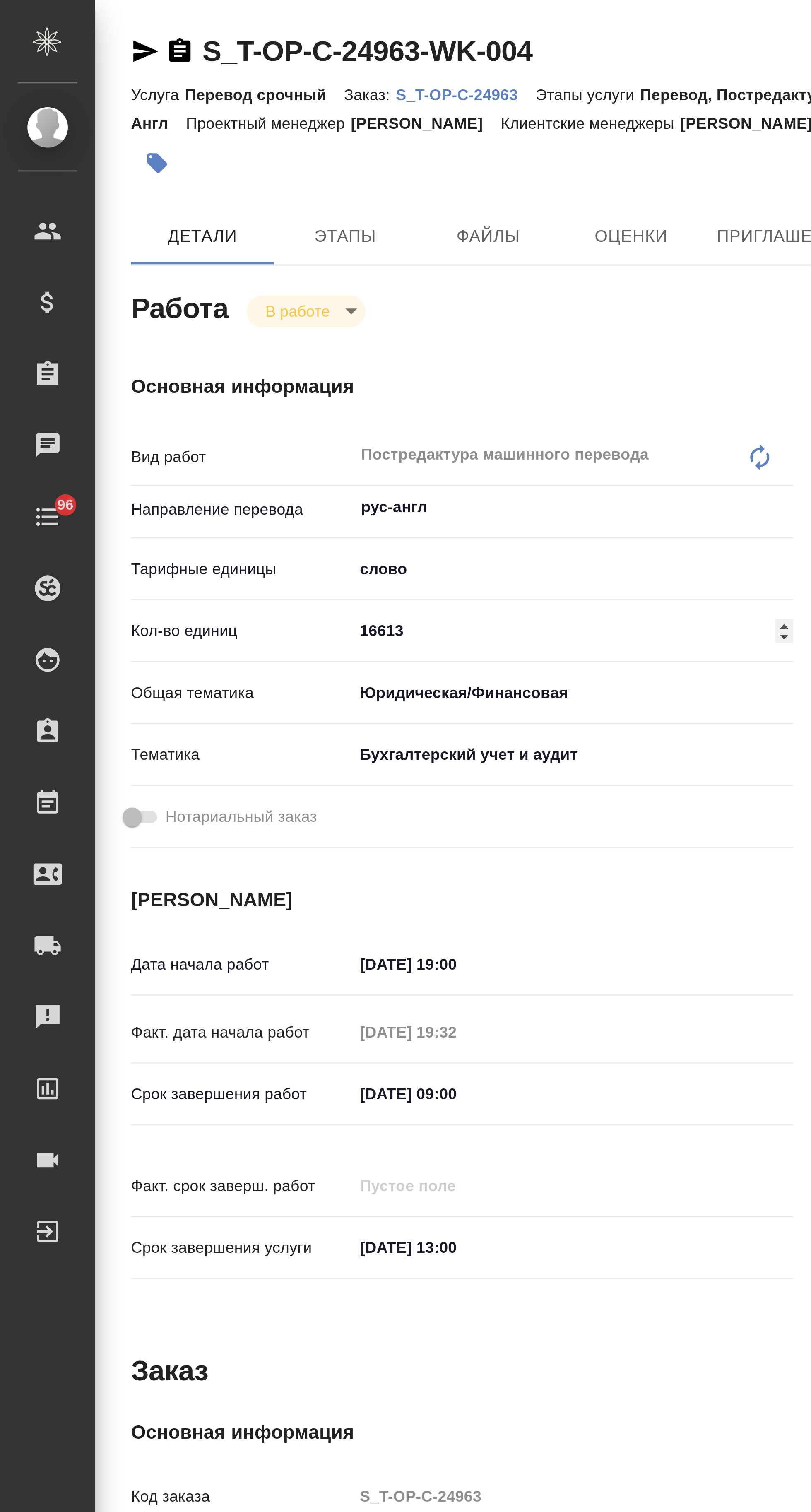
type textarea "x"
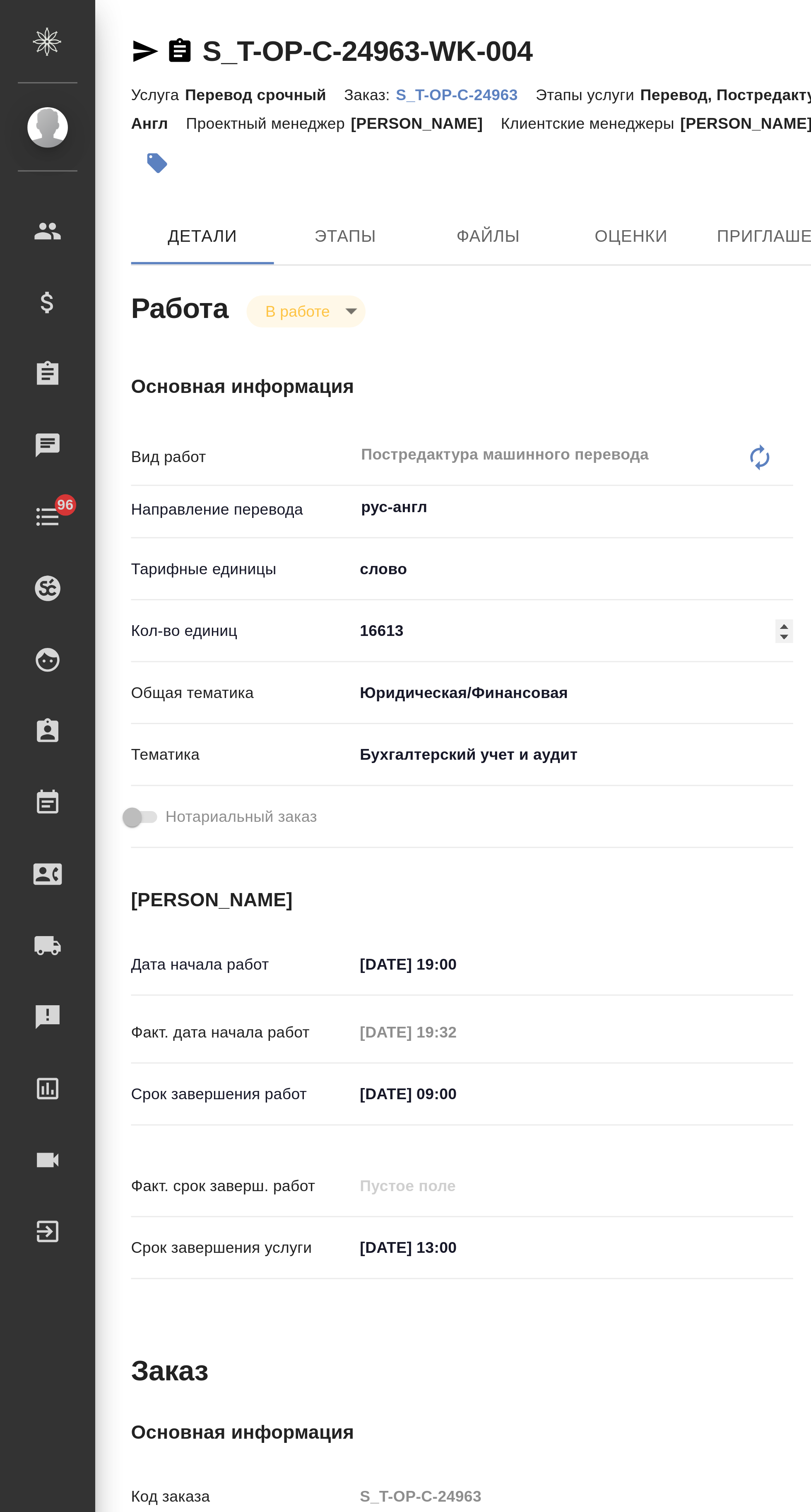
click at [173, 32] on p "S_T-OP-C-24963" at bounding box center [162, 33] width 49 height 7
type textarea "x"
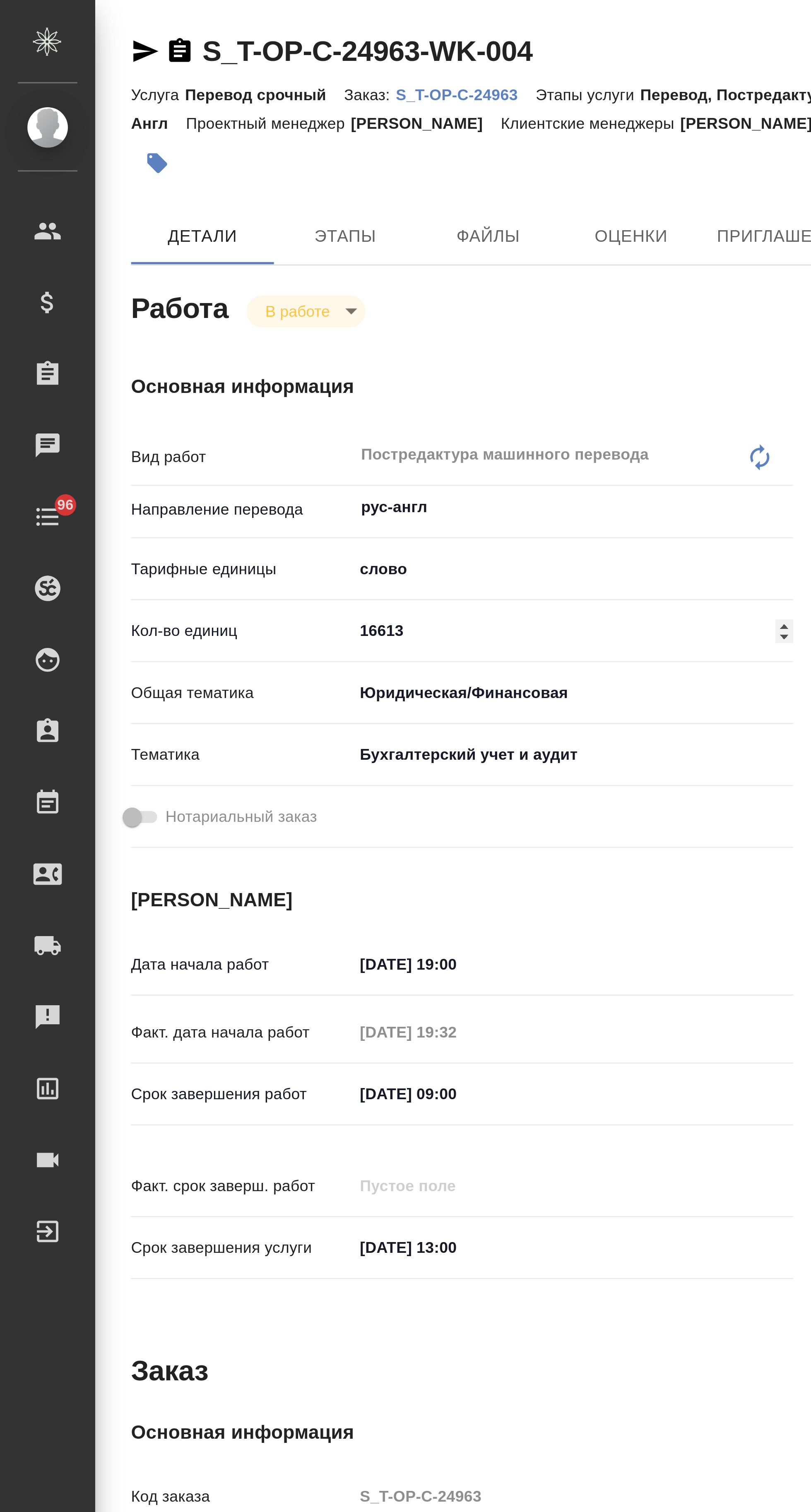
type textarea "x"
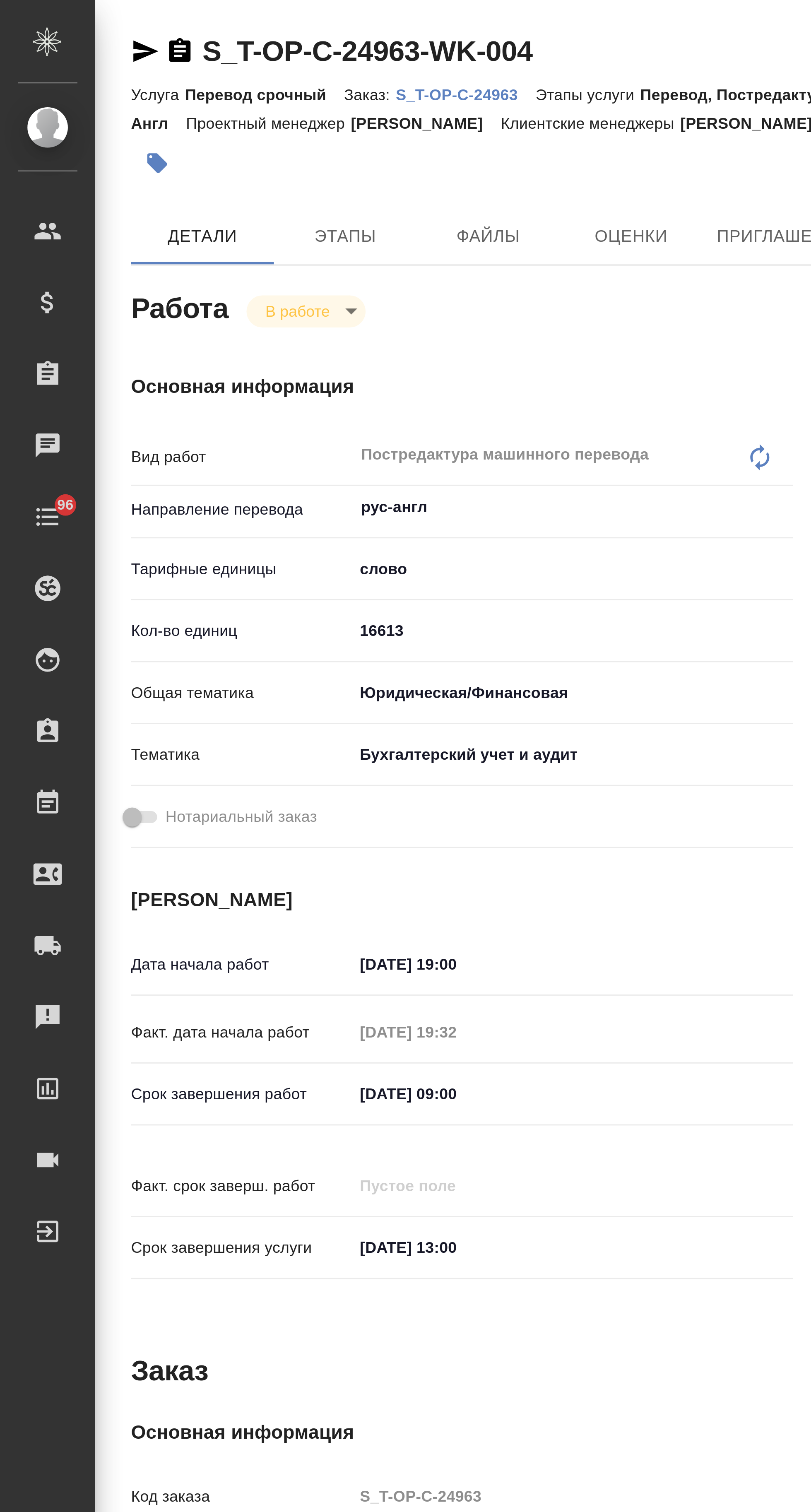
type textarea "x"
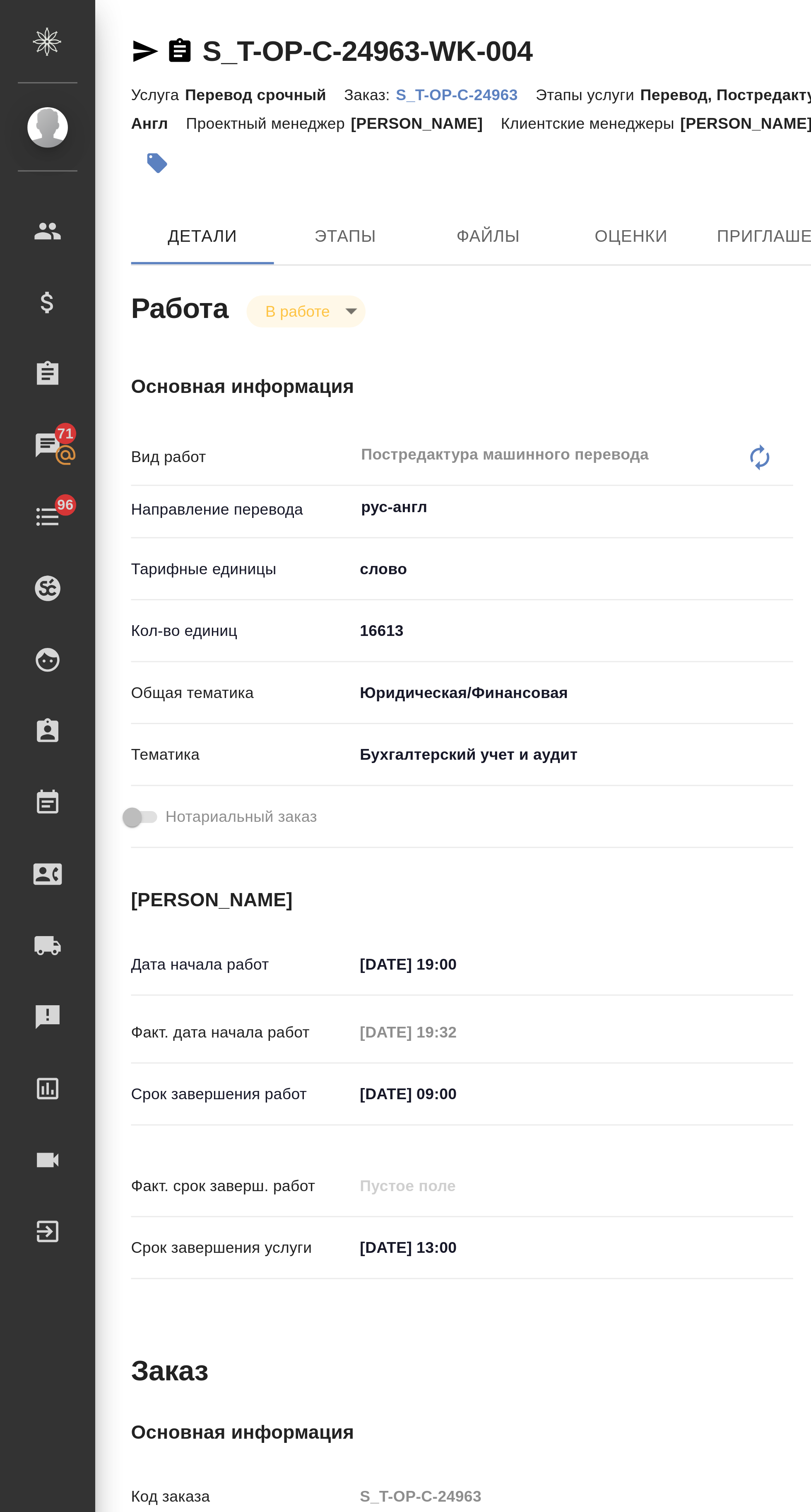
type textarea "x"
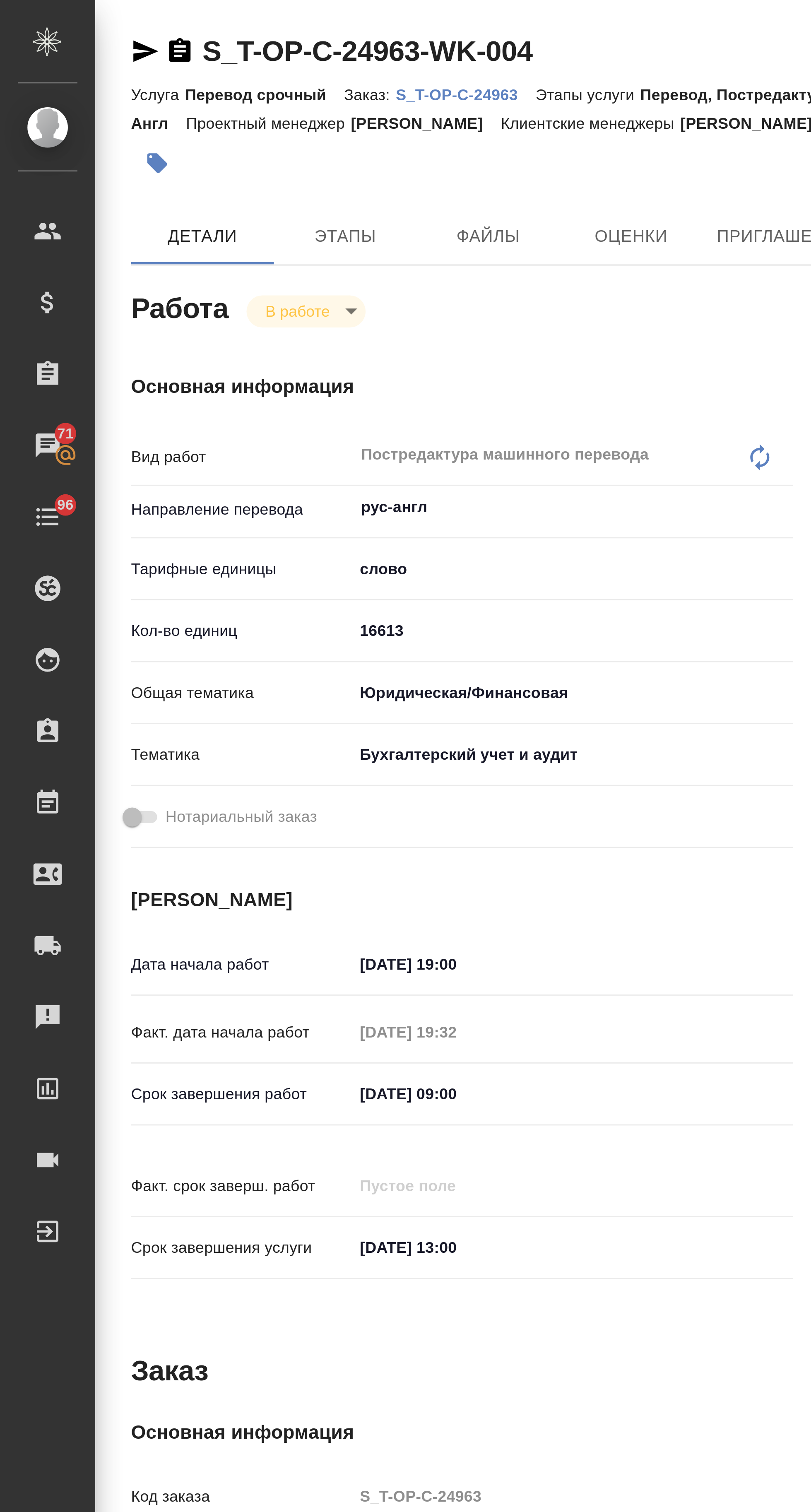
type textarea "x"
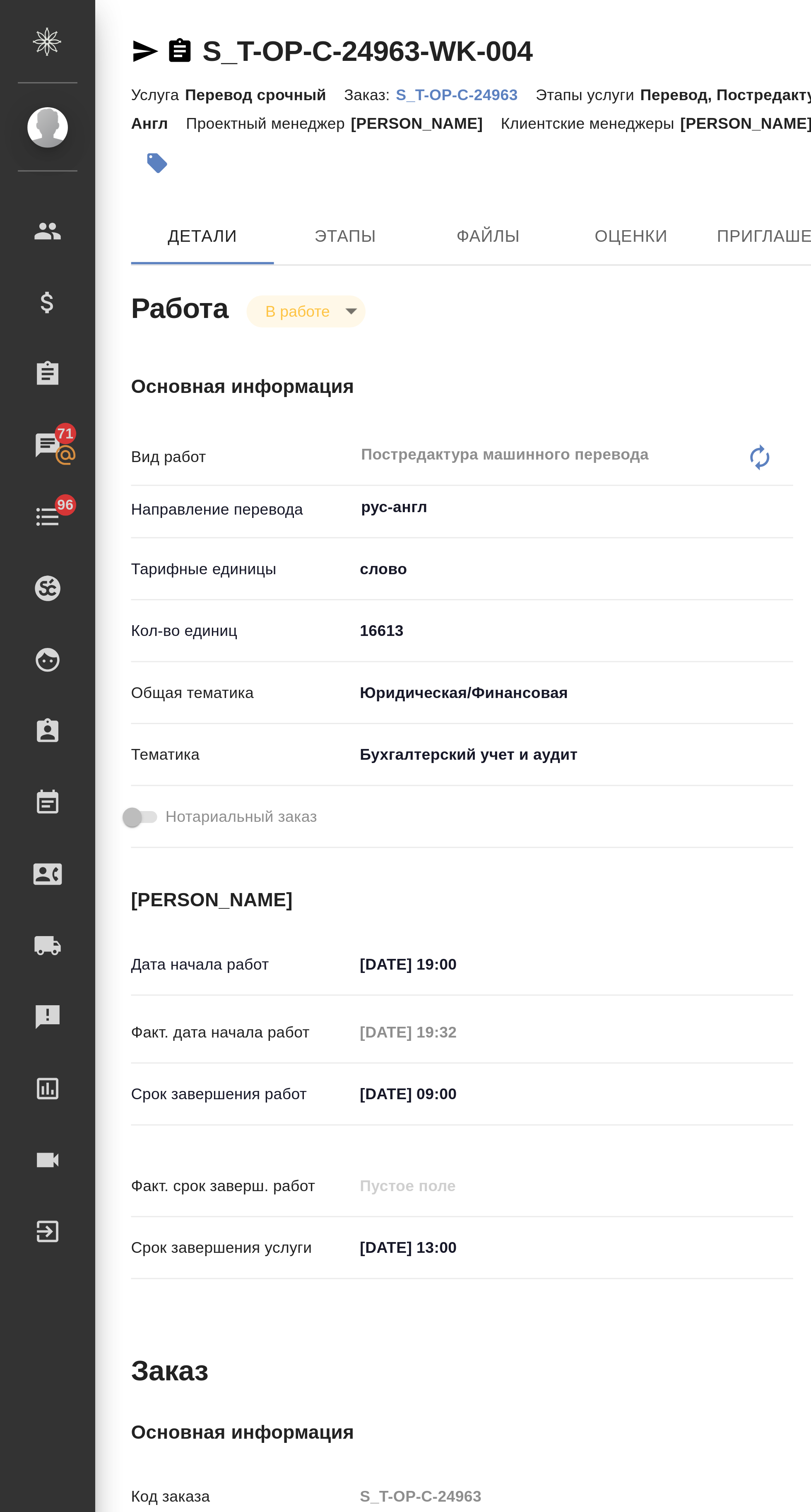
type textarea "x"
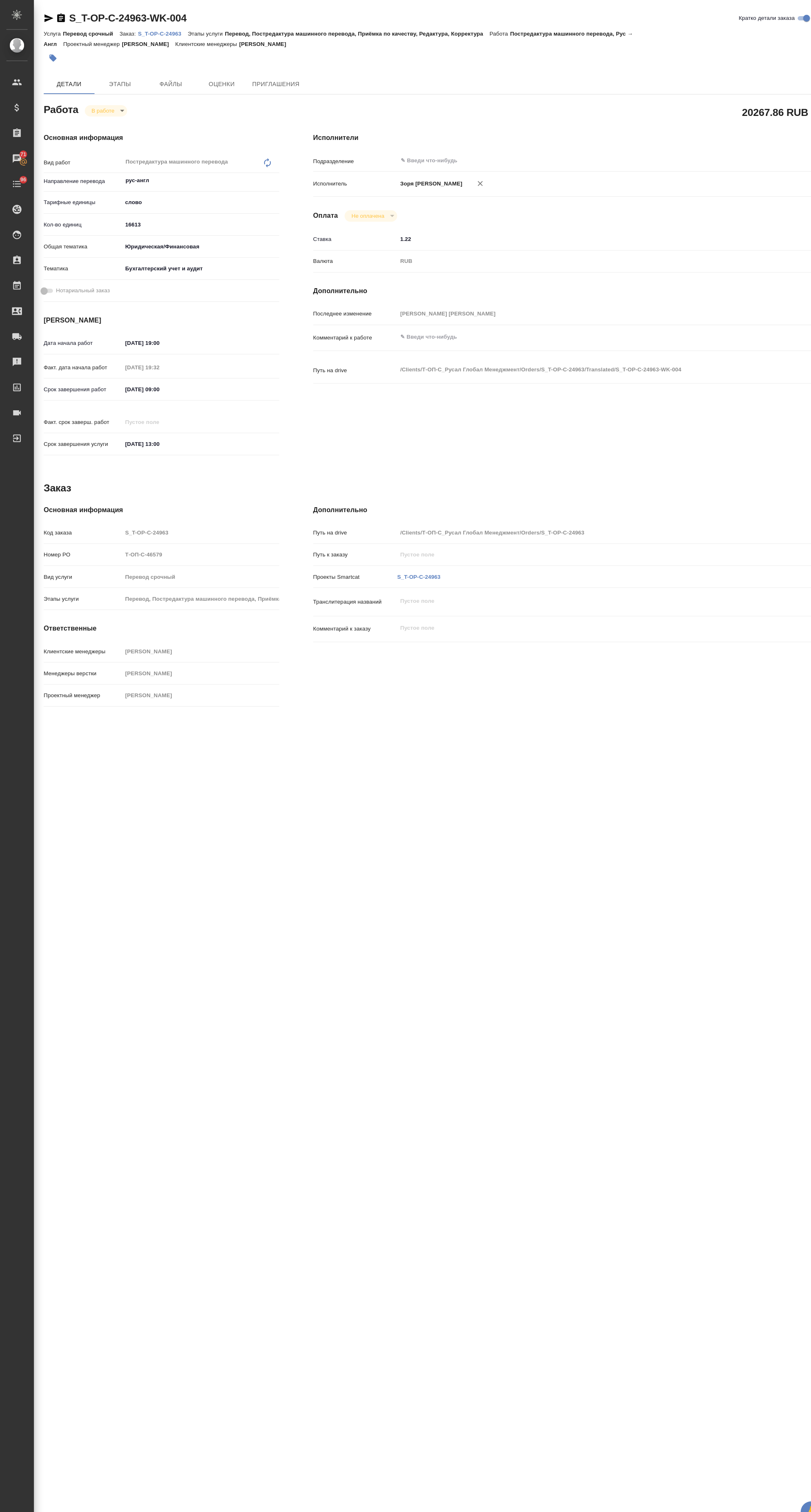
scroll to position [0, 7]
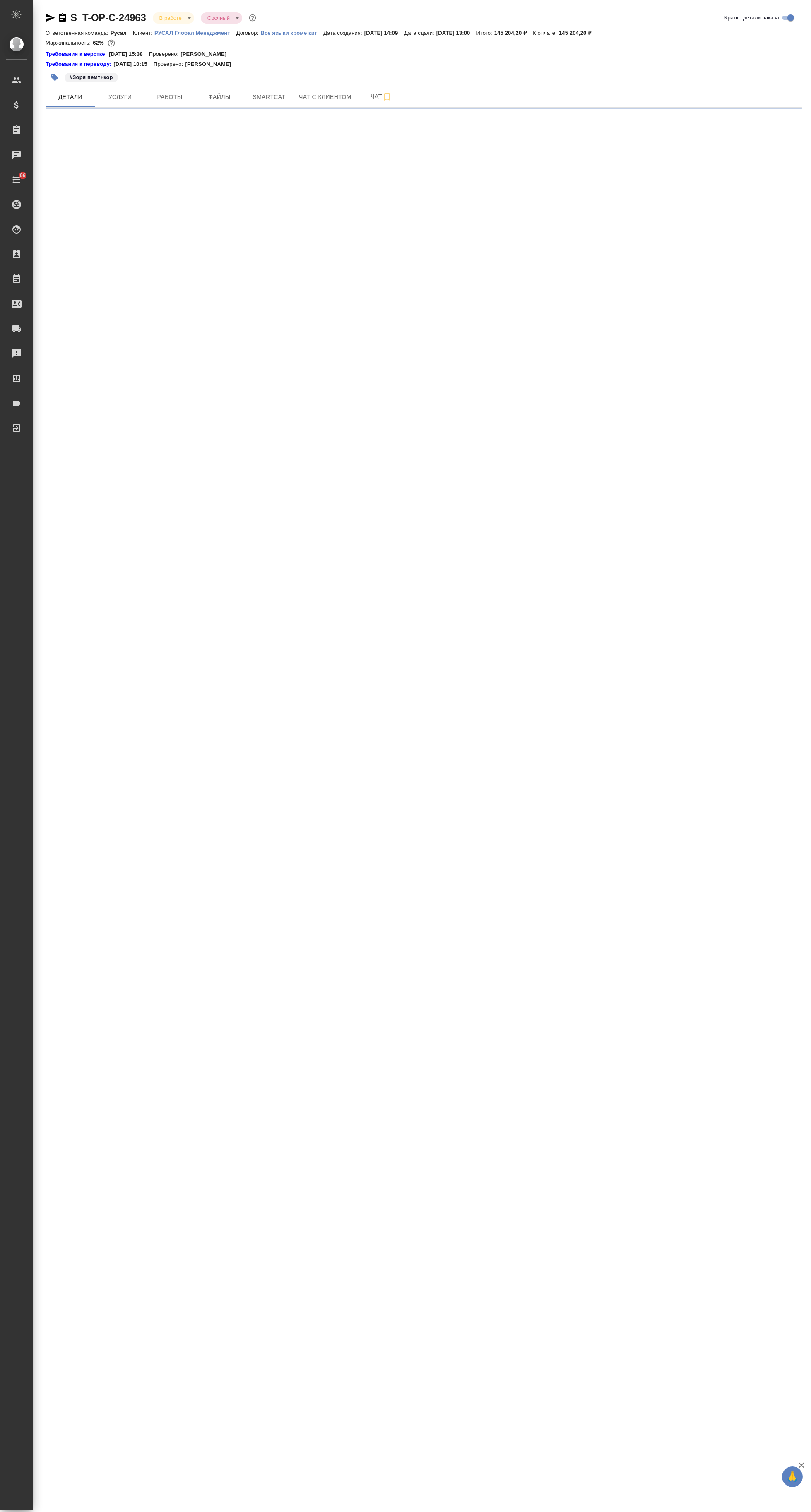
select select "RU"
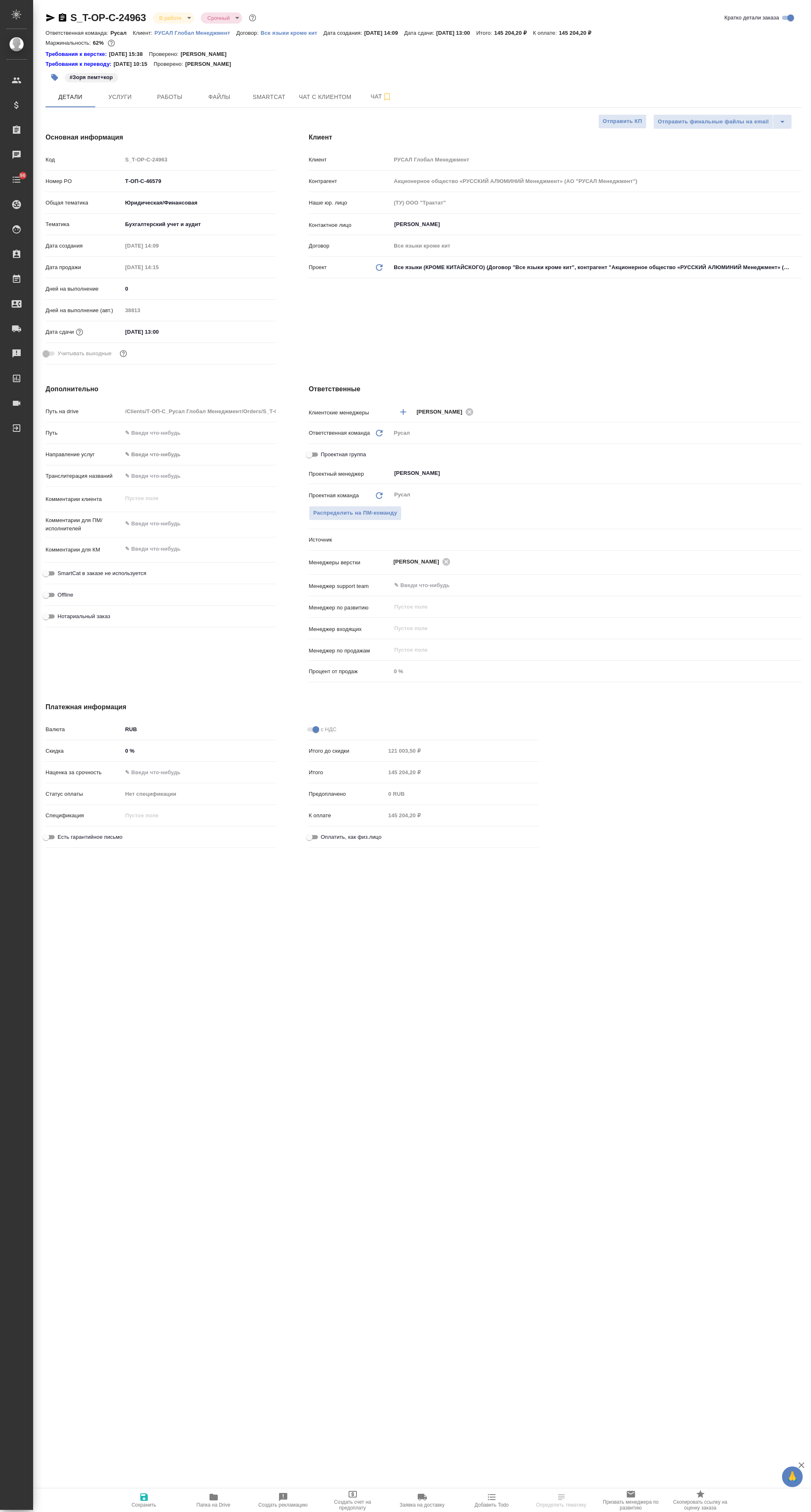
type textarea "x"
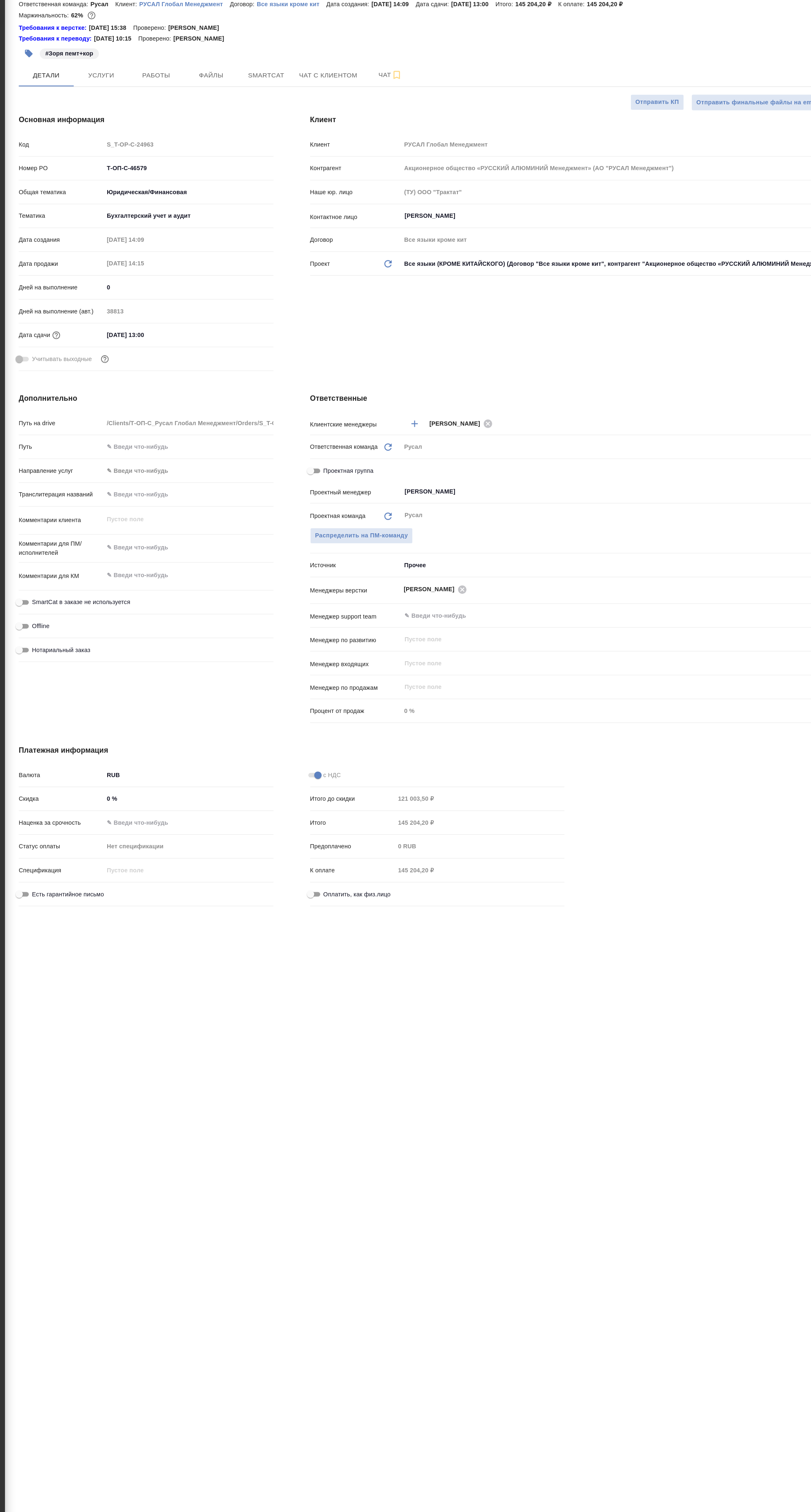
type textarea "x"
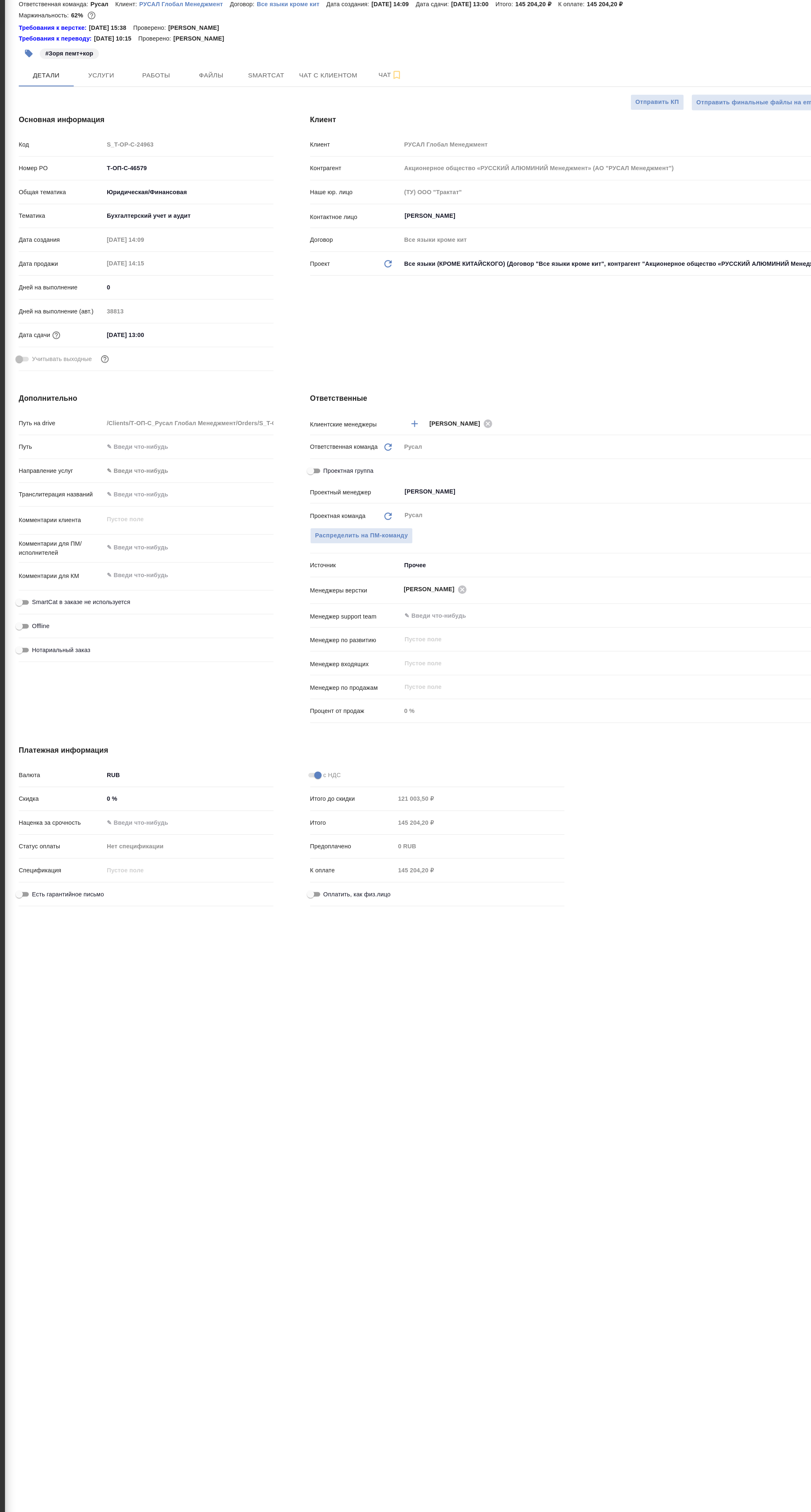
type textarea "x"
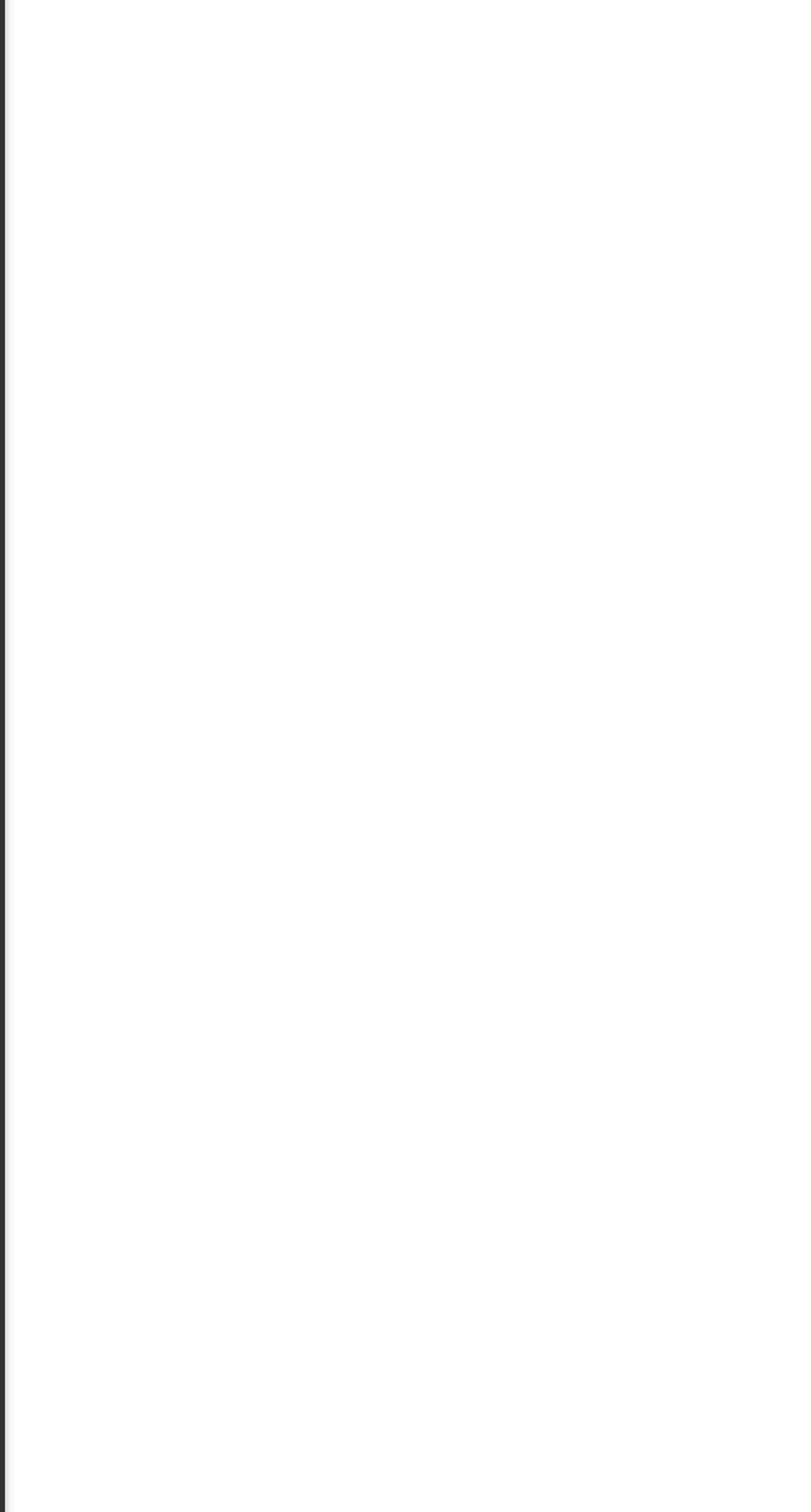
select select "RU"
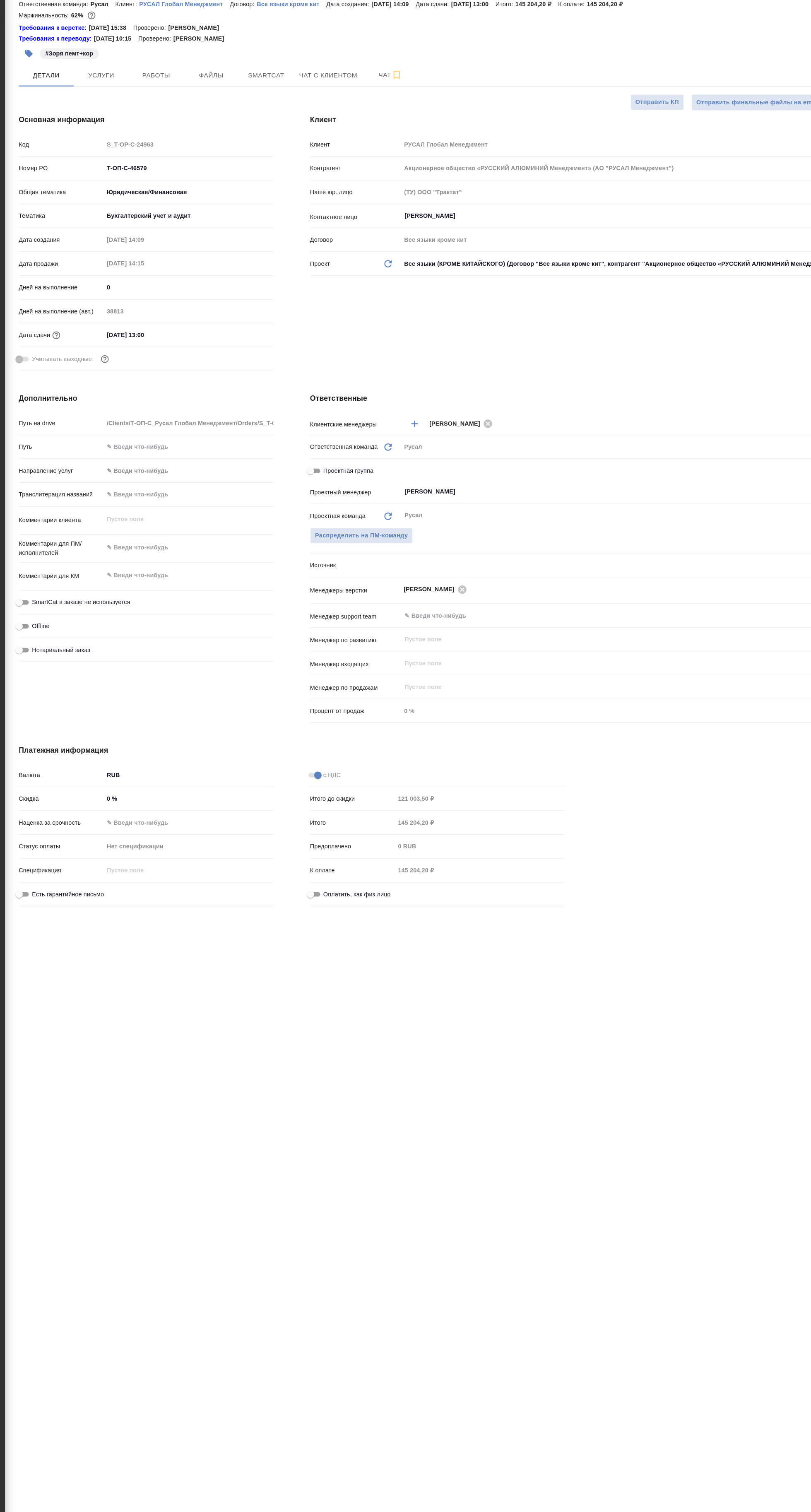
type textarea "x"
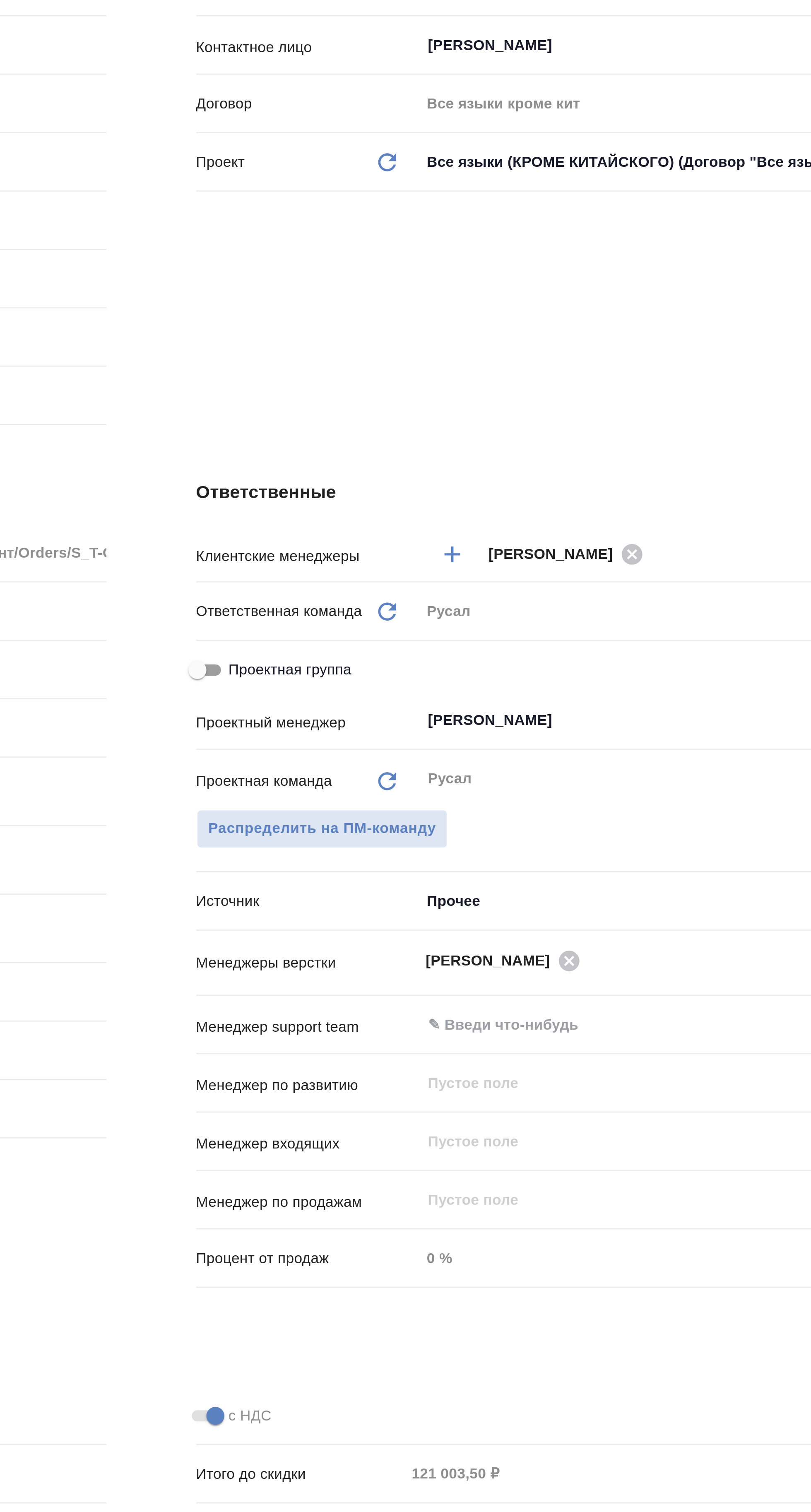
type textarea "x"
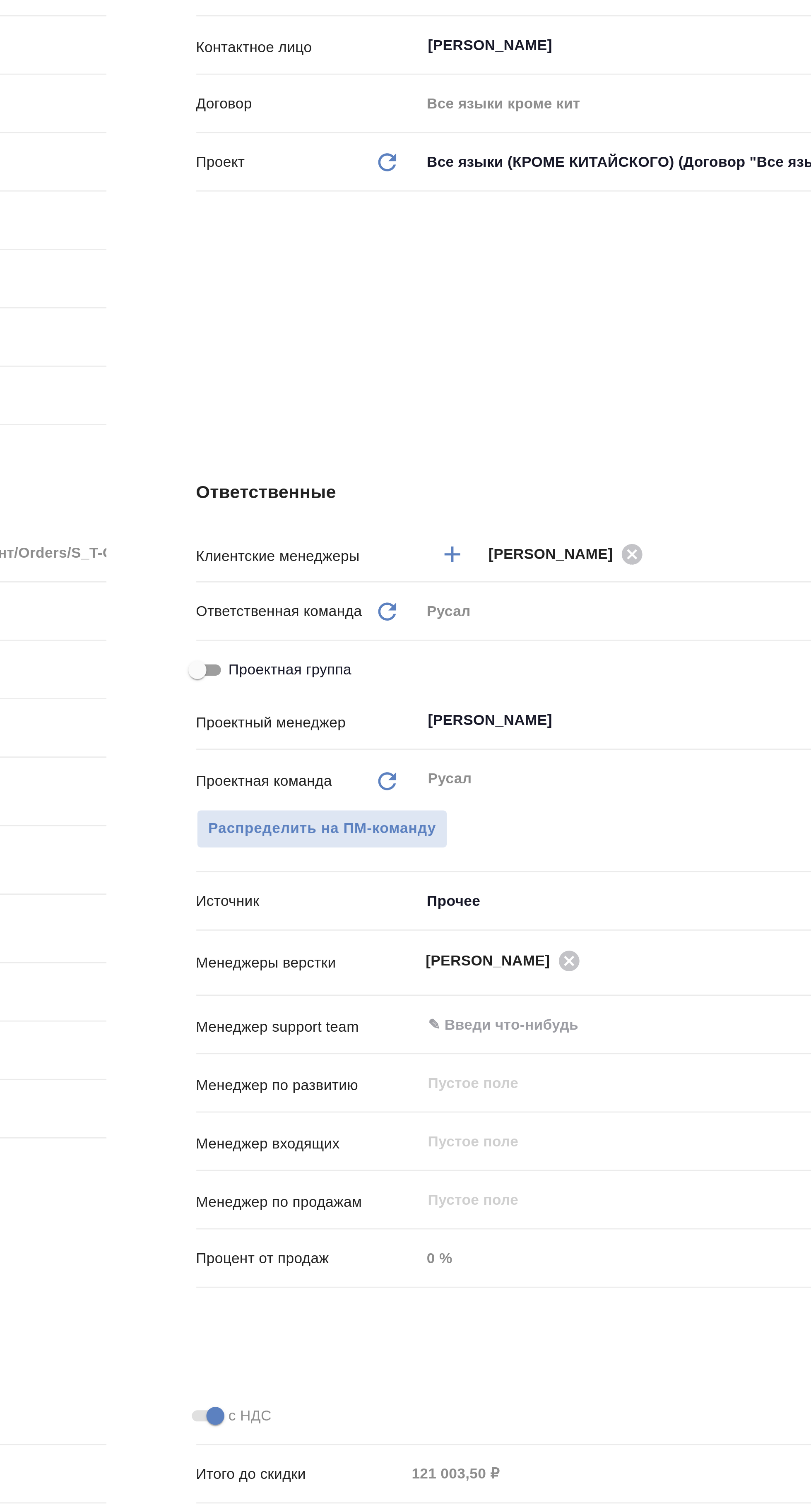
type textarea "x"
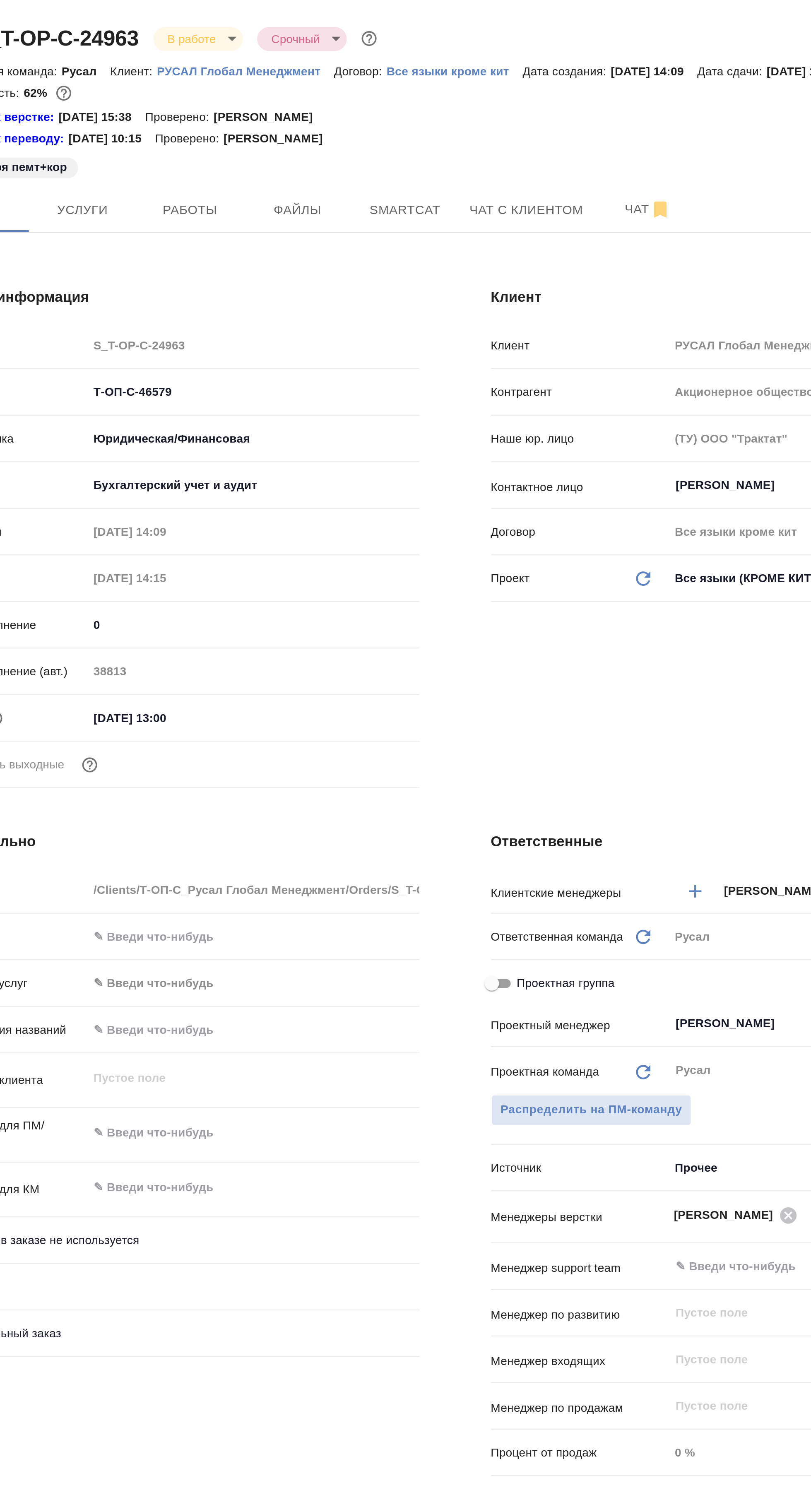
click at [178, 92] on span "Работы" at bounding box center [170, 97] width 40 height 11
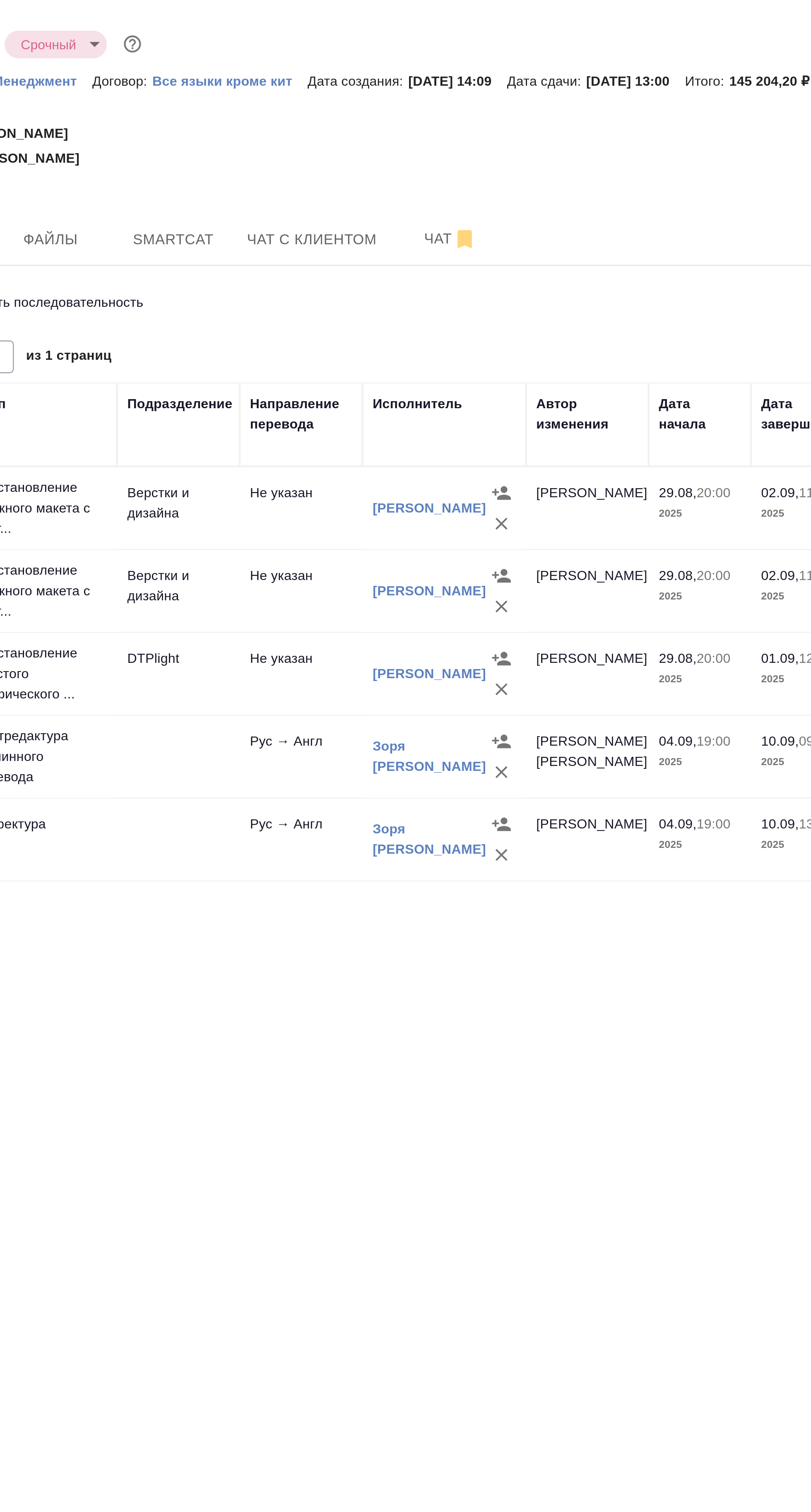
click at [280, 101] on span "Smartcat" at bounding box center [270, 97] width 40 height 11
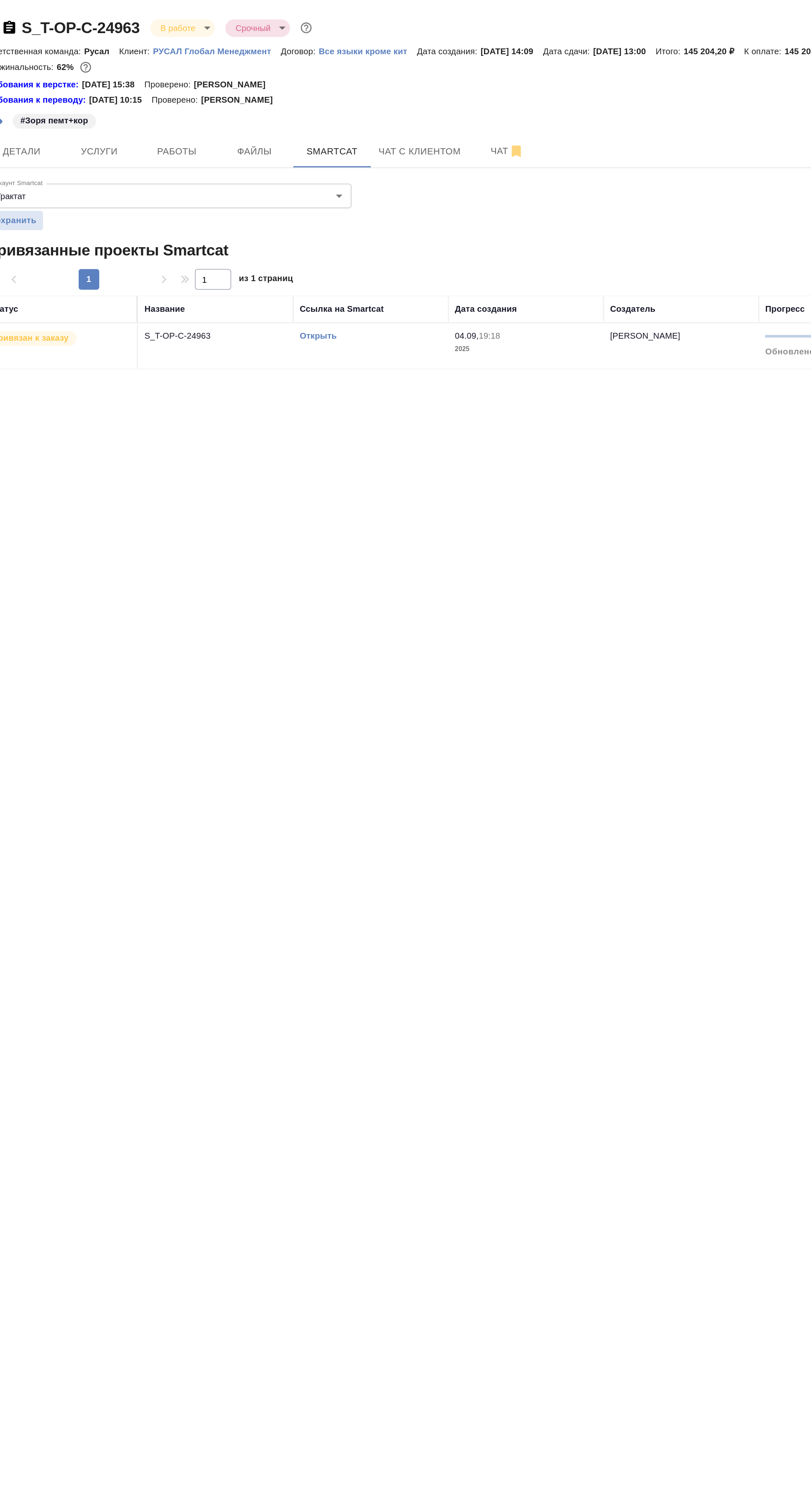
click at [260, 214] on link "Открыть" at bounding box center [260, 215] width 24 height 7
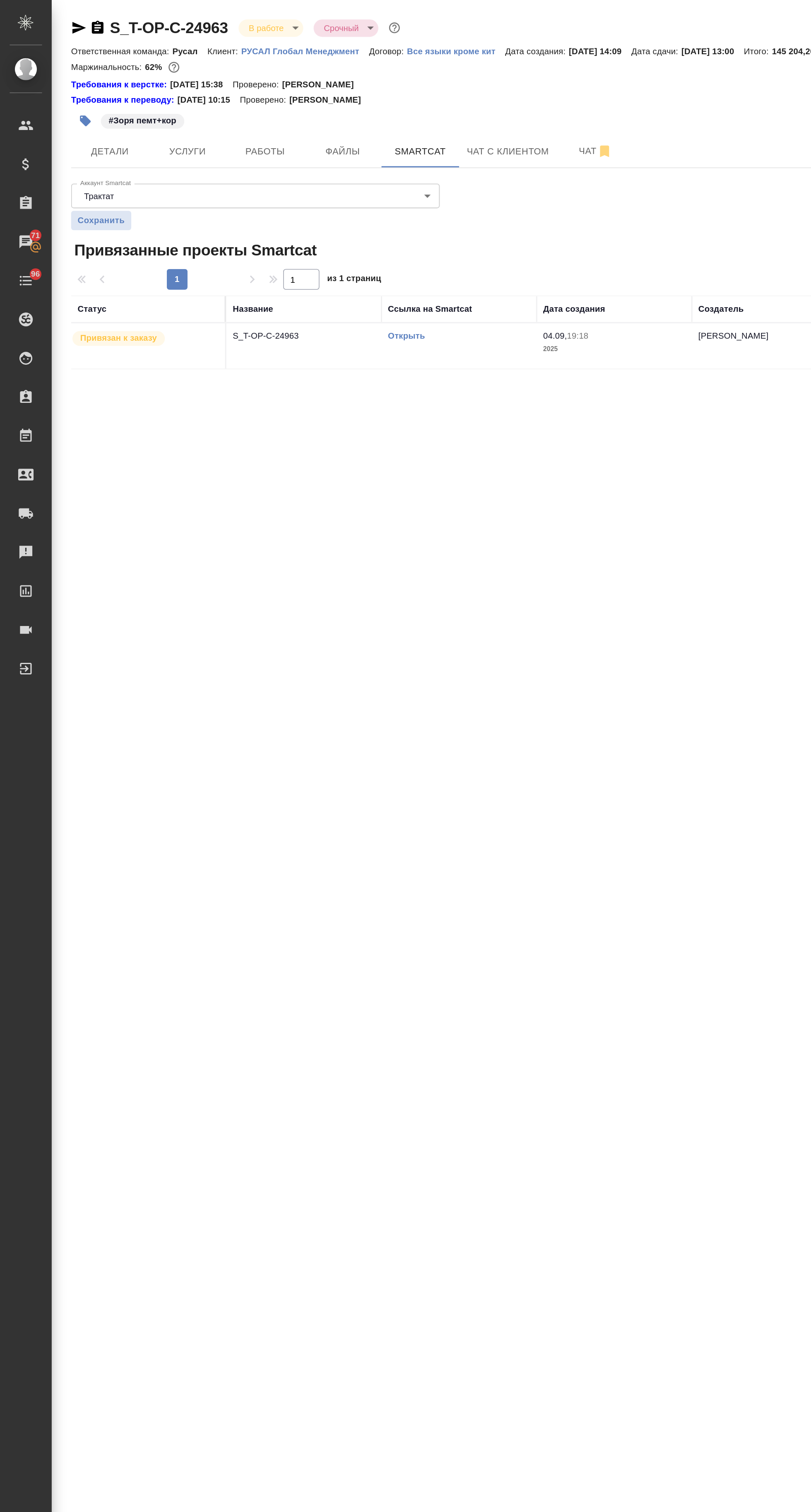
click at [173, 96] on span "Работы" at bounding box center [170, 97] width 40 height 11
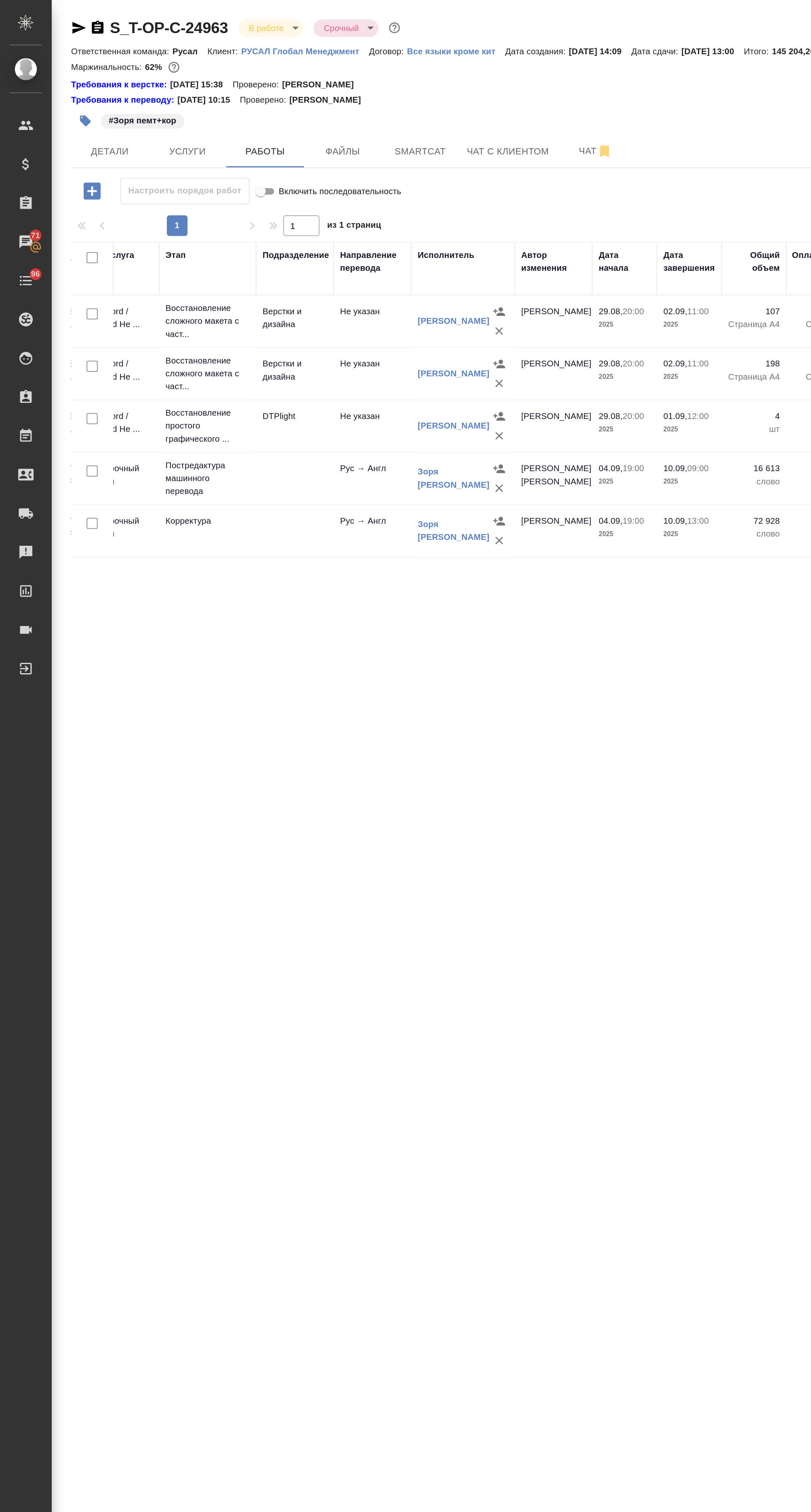
scroll to position [0, 102]
